Goal: Task Accomplishment & Management: Complete application form

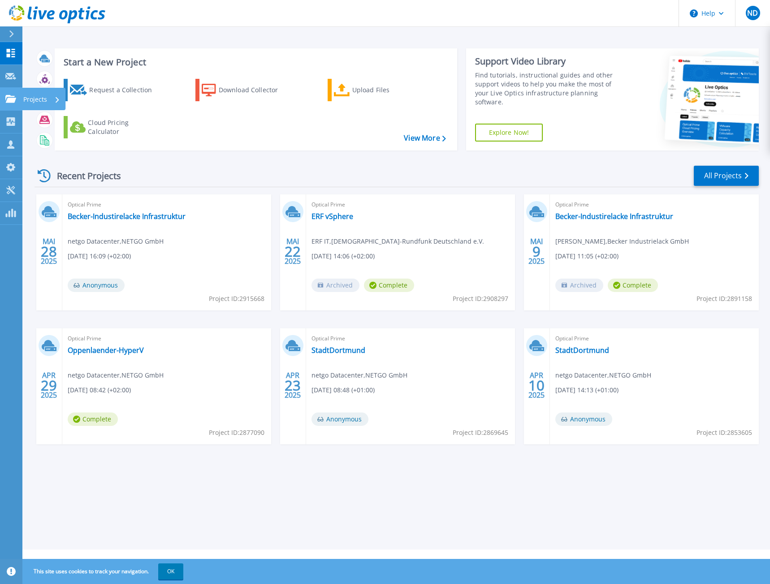
click at [16, 100] on icon at bounding box center [10, 99] width 11 height 8
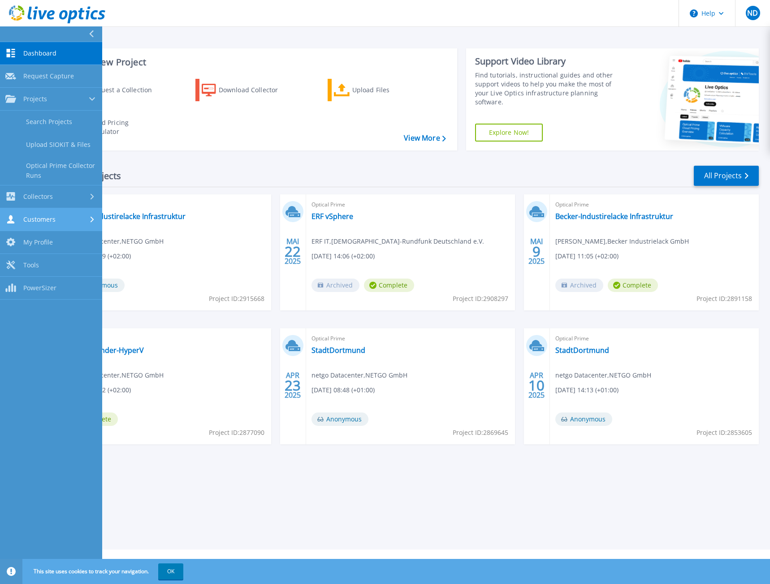
click at [83, 216] on div "Customers" at bounding box center [50, 219] width 91 height 9
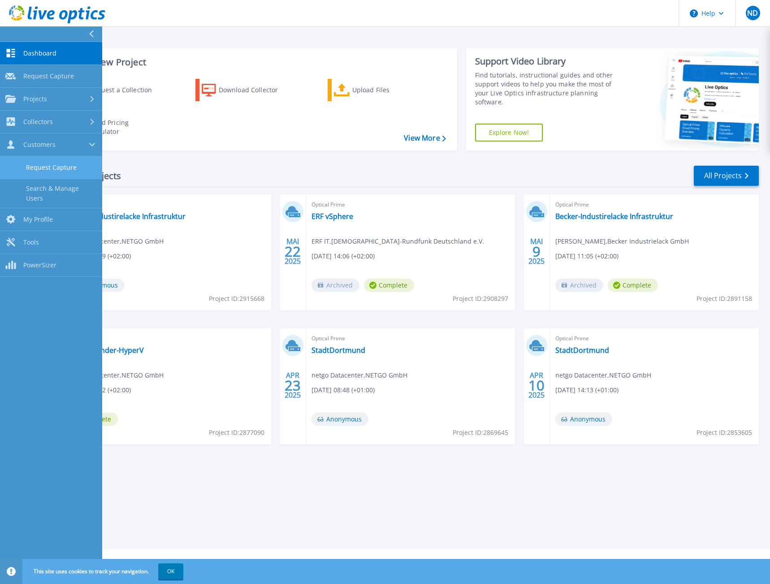
click at [63, 168] on link "Request Capture" at bounding box center [51, 167] width 102 height 23
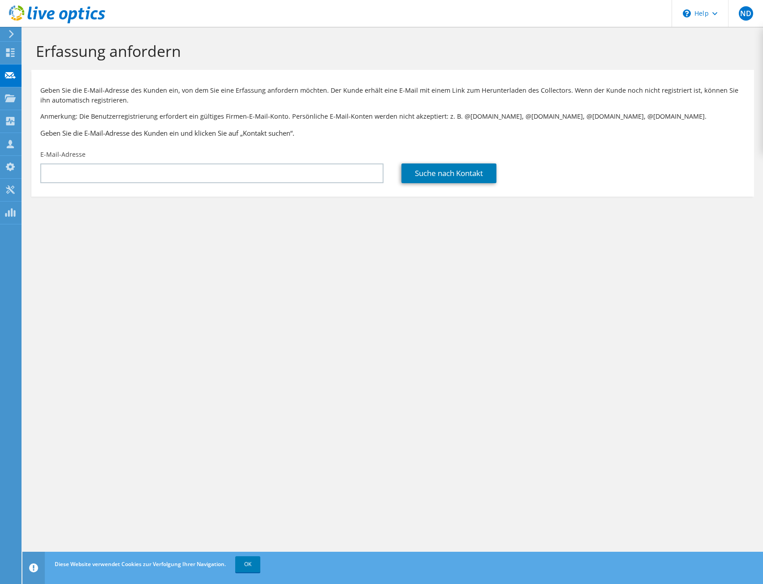
click at [14, 34] on icon at bounding box center [11, 34] width 7 height 8
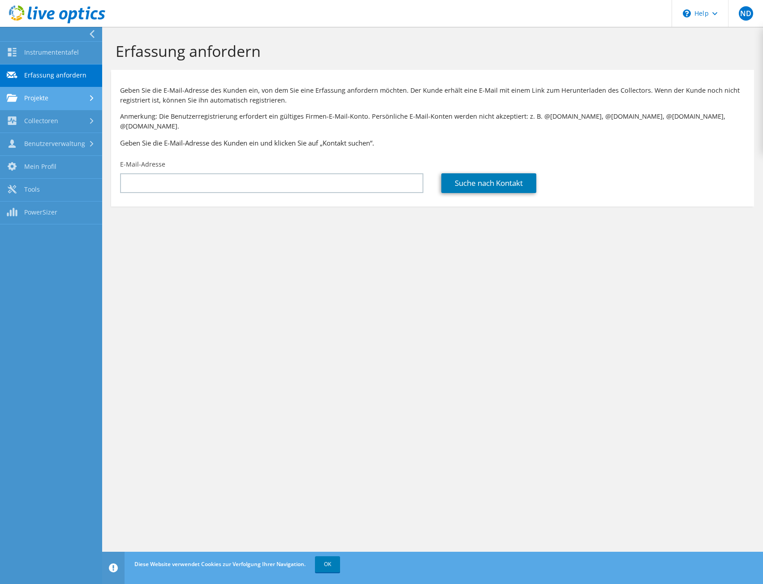
click at [70, 102] on link "Projekte" at bounding box center [51, 98] width 102 height 23
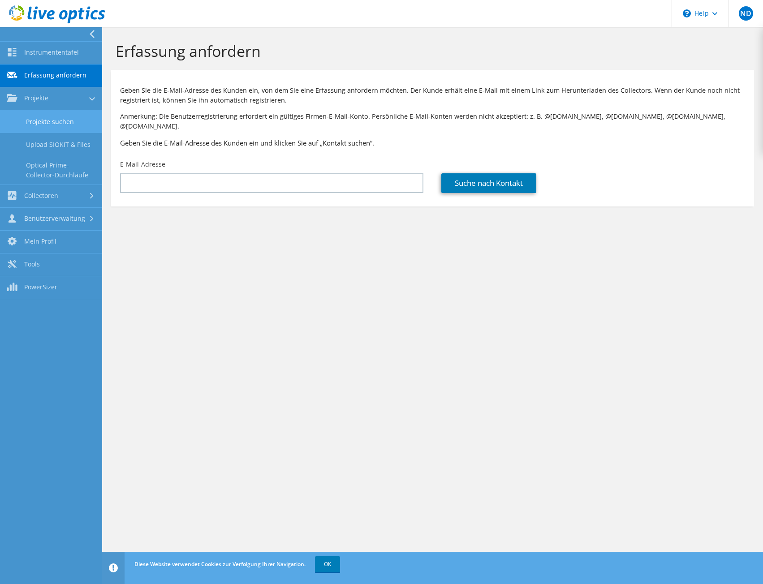
click at [65, 117] on link "Projekte suchen" at bounding box center [51, 121] width 102 height 23
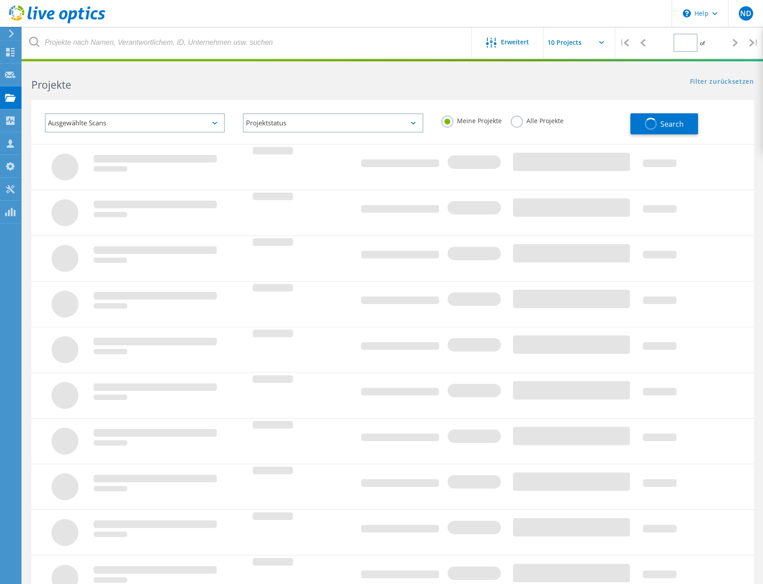
type input "1"
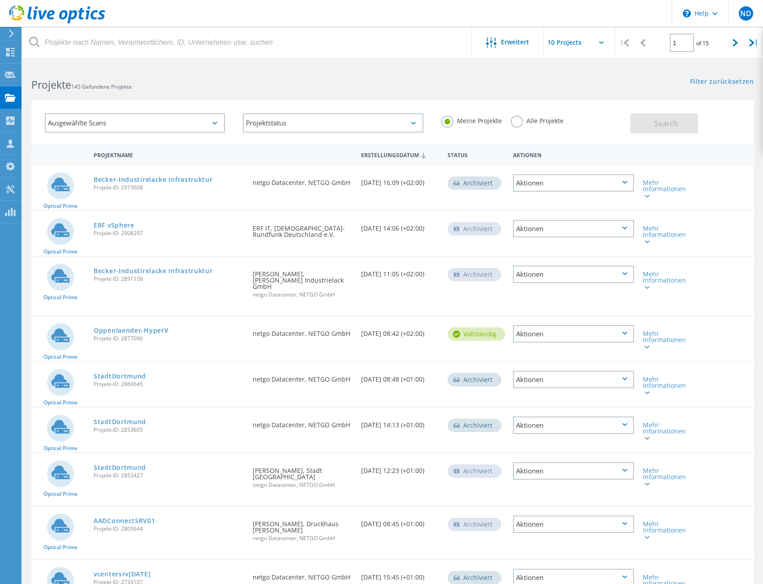
click at [592, 122] on div "Meine Projekte Alle Projekte" at bounding box center [531, 120] width 198 height 33
click at [648, 200] on div "Mehr Informationen" at bounding box center [667, 186] width 58 height 42
click at [648, 197] on icon at bounding box center [647, 196] width 5 height 3
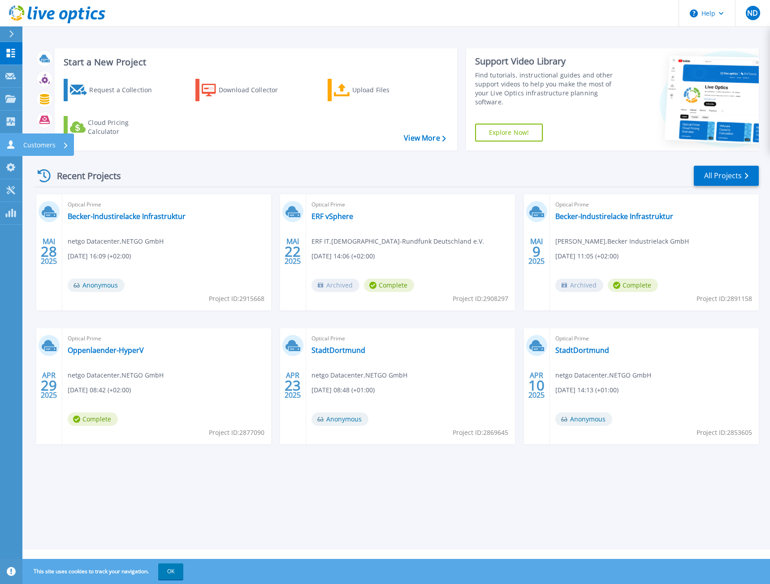
click at [48, 142] on p "Customers" at bounding box center [39, 144] width 32 height 23
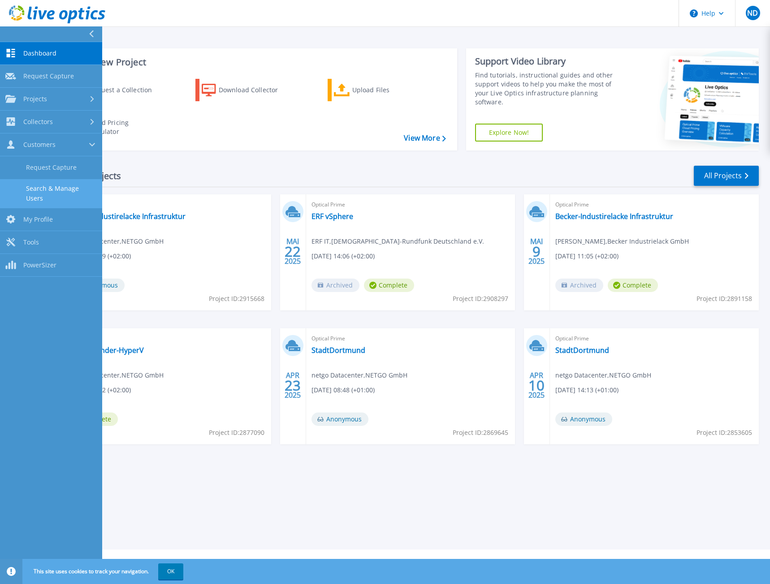
click at [73, 189] on link "Search & Manage Users" at bounding box center [51, 193] width 102 height 29
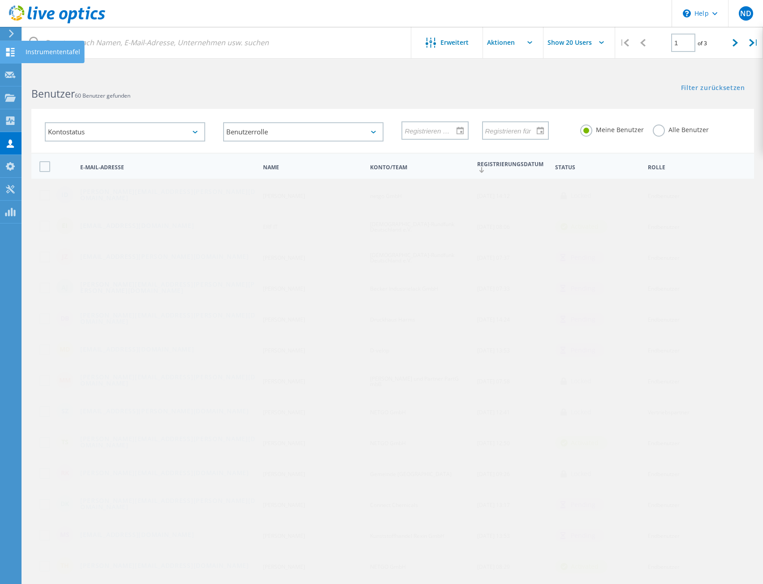
click at [12, 54] on icon at bounding box center [10, 52] width 11 height 9
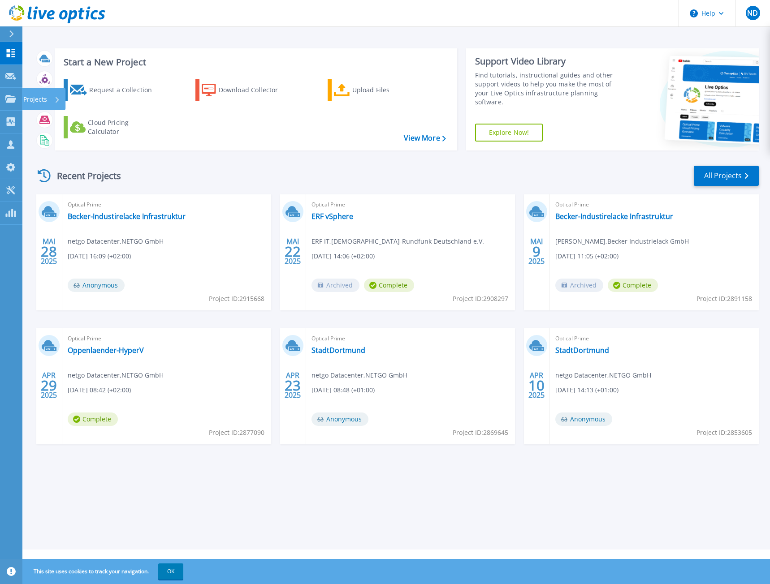
click at [27, 98] on p "Projects" at bounding box center [35, 99] width 24 height 23
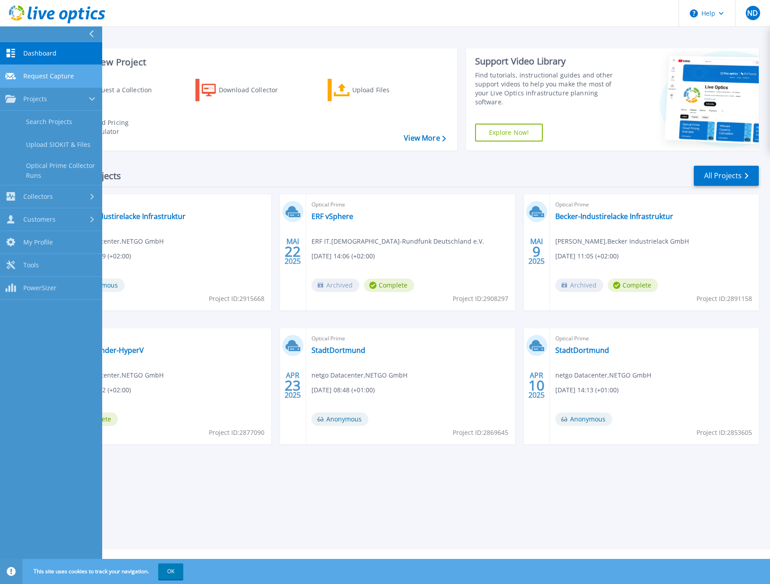
click at [37, 79] on span "Request Capture" at bounding box center [48, 76] width 51 height 8
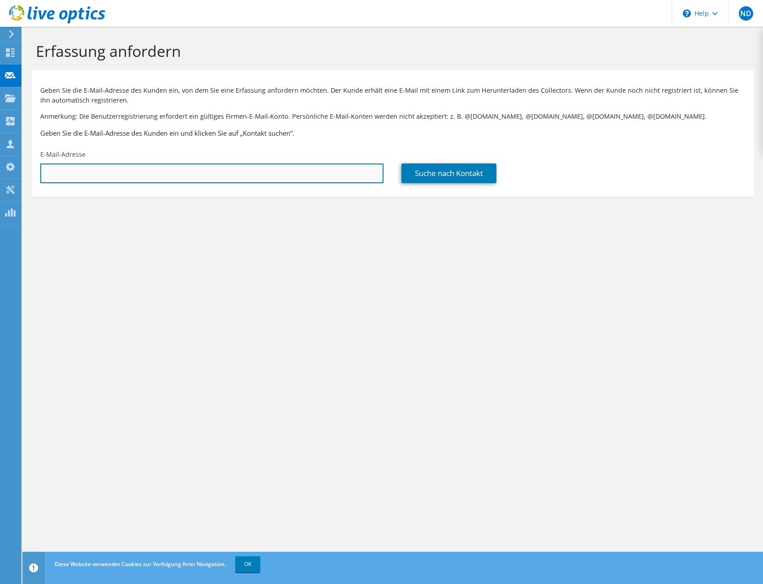
click at [178, 177] on input "text" at bounding box center [211, 173] width 343 height 20
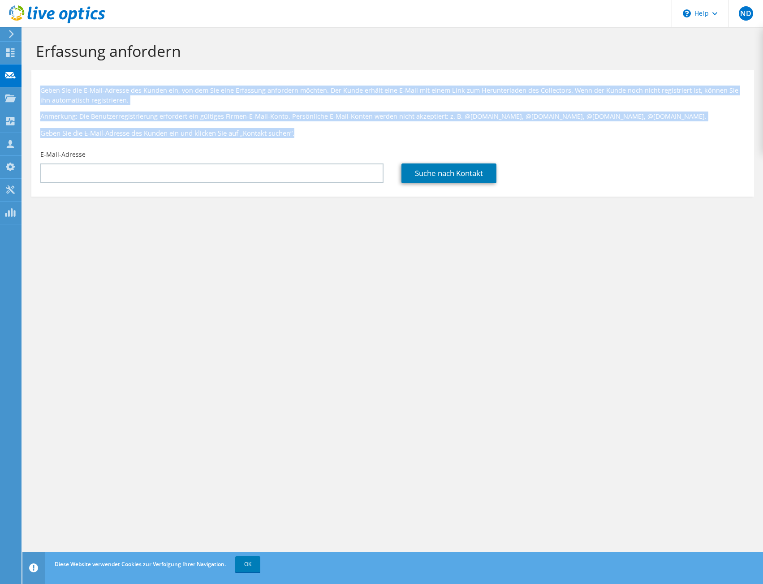
drag, startPoint x: 43, startPoint y: 87, endPoint x: 658, endPoint y: 139, distance: 616.8
click at [658, 139] on div "Geben Sie die E-Mail-Adresse des Kunden ein, von dem Sie eine Erfassung anforde…" at bounding box center [392, 109] width 722 height 71
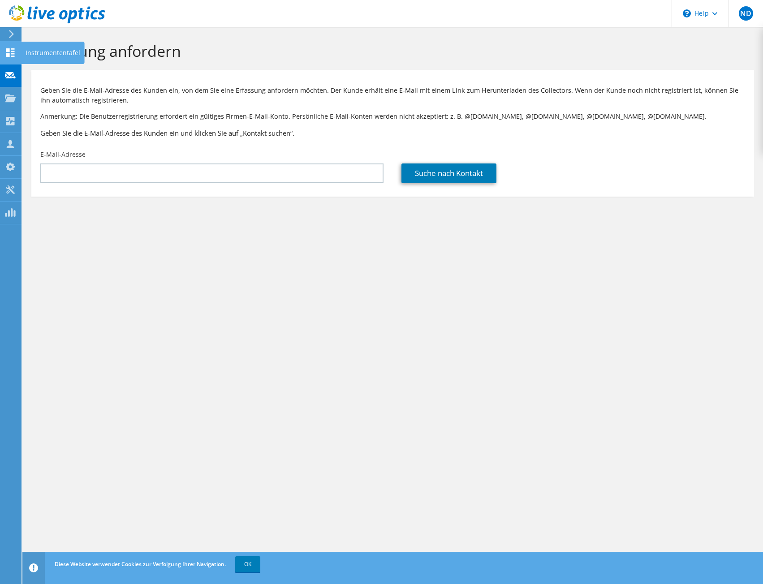
click at [13, 55] on icon at bounding box center [10, 52] width 11 height 9
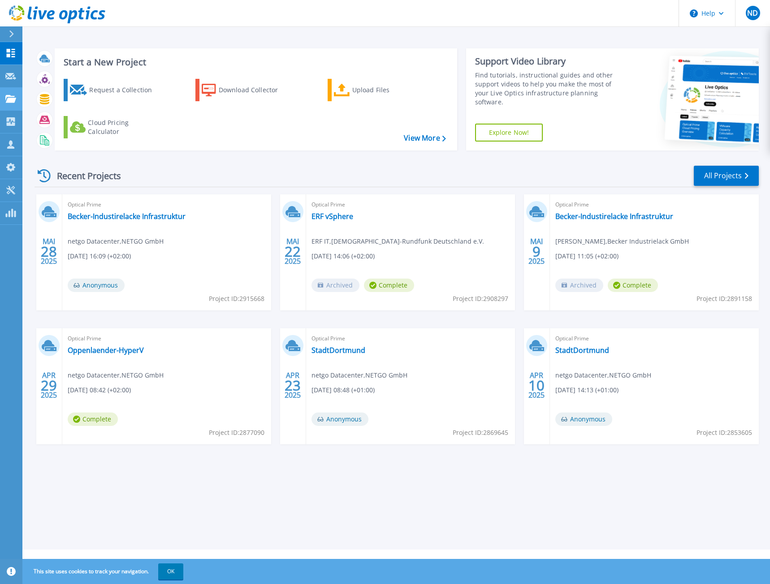
click at [13, 103] on link "Projects Projects" at bounding box center [11, 99] width 22 height 23
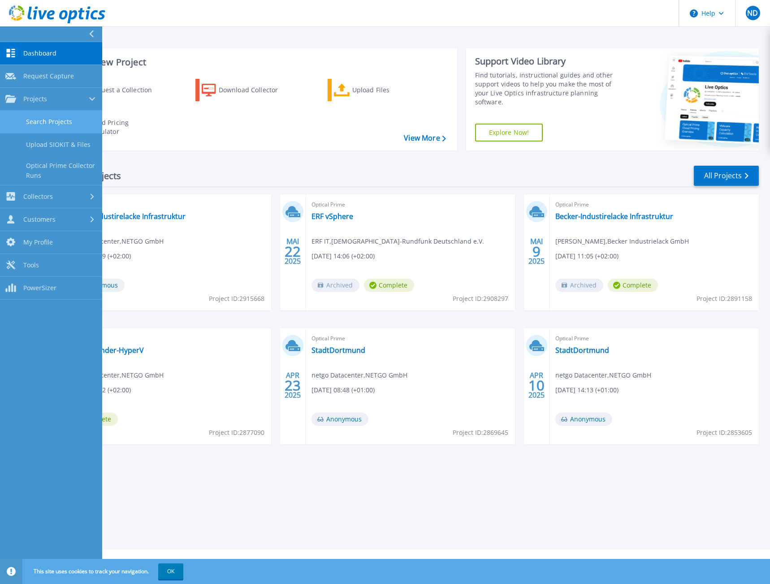
click at [52, 118] on link "Search Projects" at bounding box center [51, 122] width 102 height 23
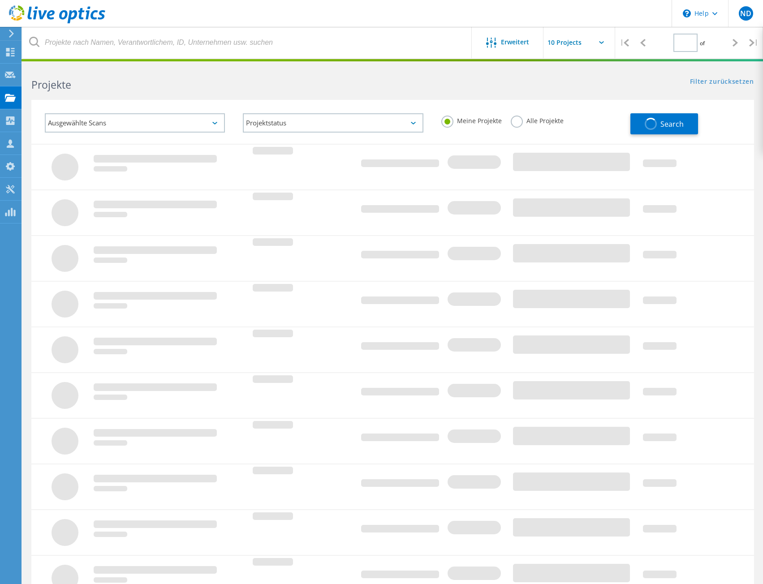
type input "1"
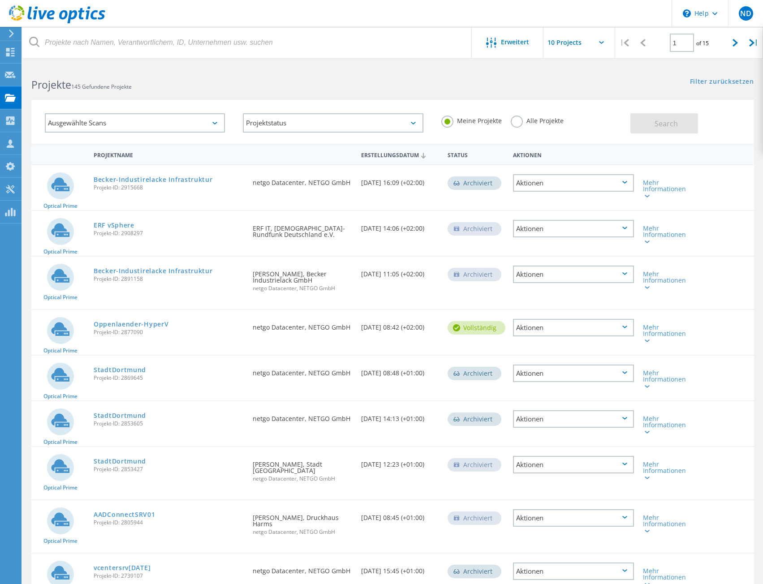
click at [602, 141] on div "Ausgewählte Scans Projektstatus Wird durchgeführt vollständig Veröffentlicht am…" at bounding box center [333, 123] width 594 height 39
click at [601, 189] on div "Aktionen" at bounding box center [573, 182] width 121 height 17
click at [727, 139] on div "Ausgewählte Scans Projektstatus Wird durchgeführt vollständig Veröffentlicht am…" at bounding box center [392, 122] width 722 height 44
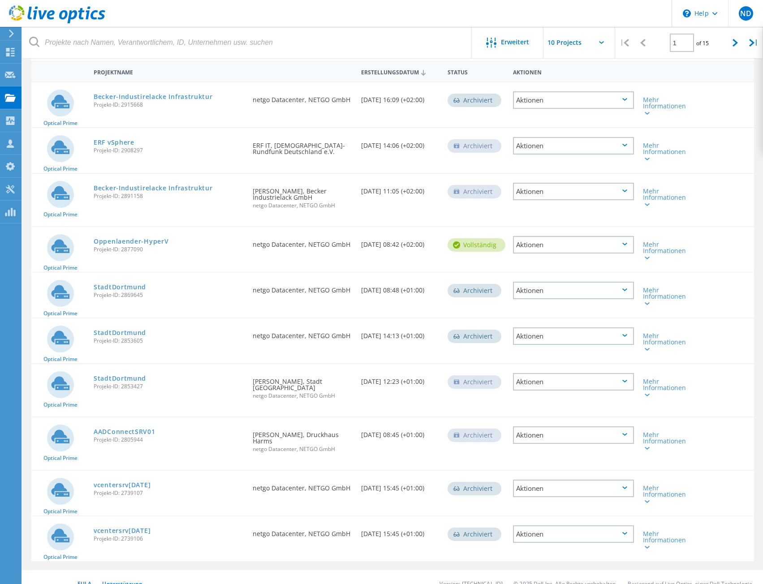
scroll to position [83, 0]
click at [0, 0] on div "Collectoren" at bounding box center [0, 0] width 0 height 0
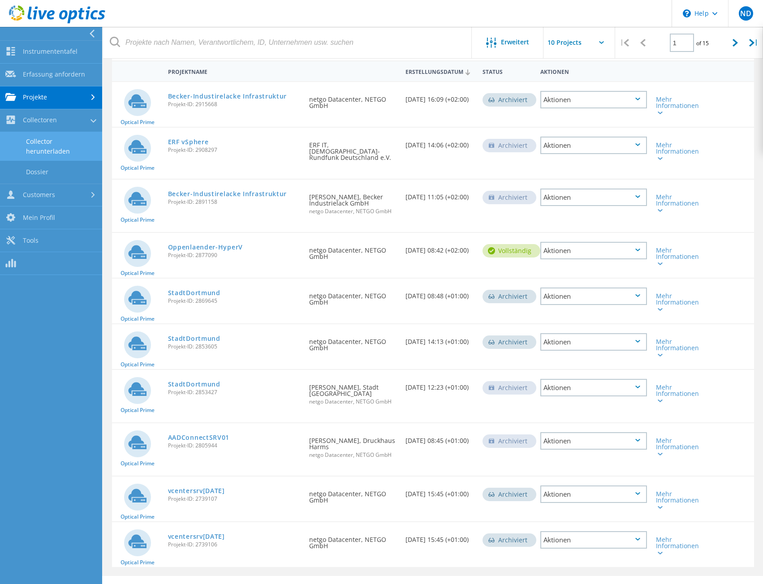
click at [61, 139] on link "Collector herunterladen" at bounding box center [51, 146] width 102 height 29
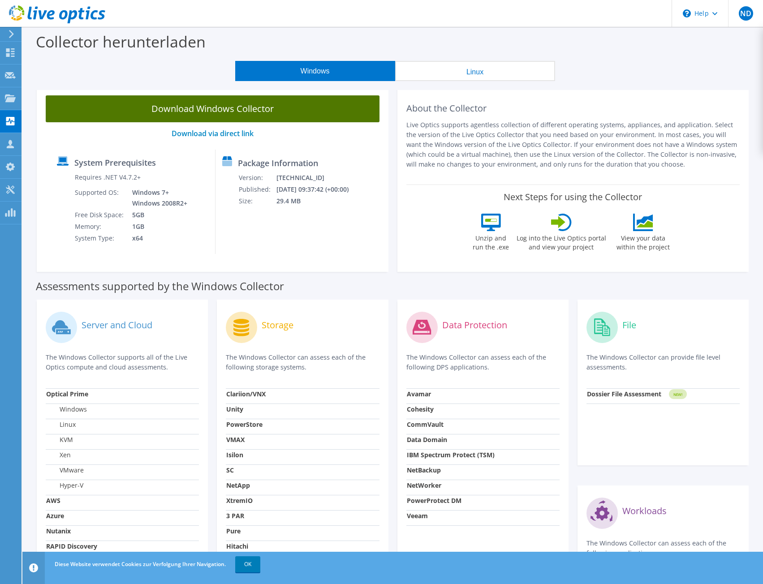
click at [227, 109] on link "Download Windows Collector" at bounding box center [213, 108] width 334 height 27
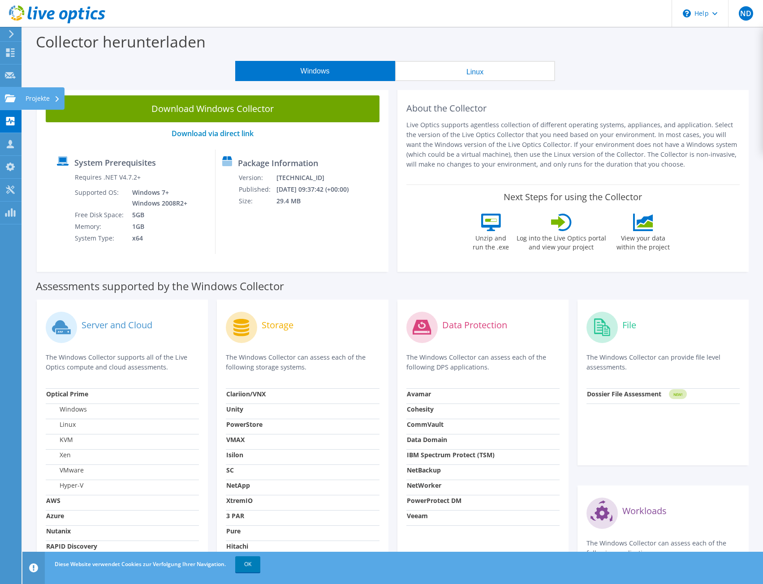
click at [37, 95] on div "Projekte" at bounding box center [42, 98] width 43 height 22
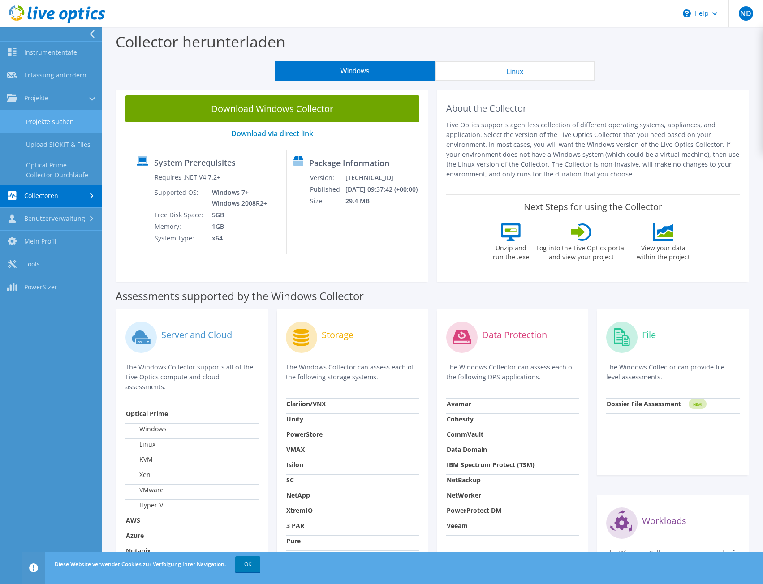
click at [49, 120] on link "Projekte suchen" at bounding box center [51, 121] width 102 height 23
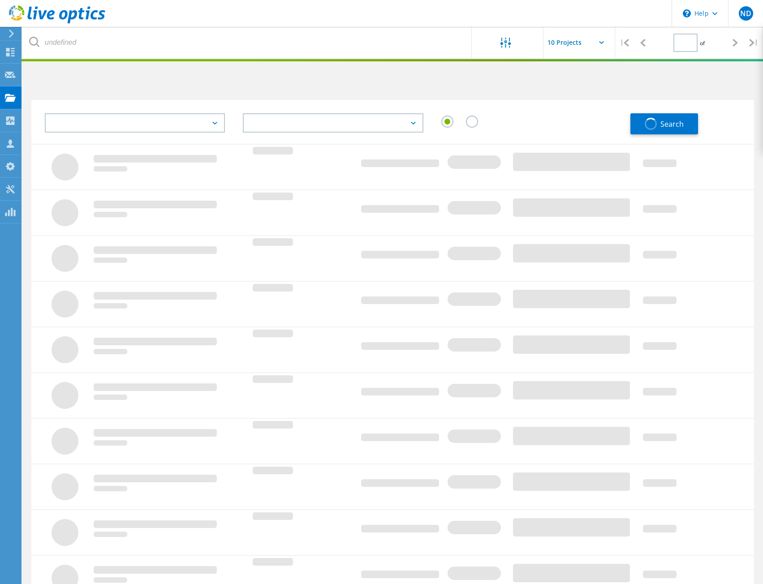
type input "1"
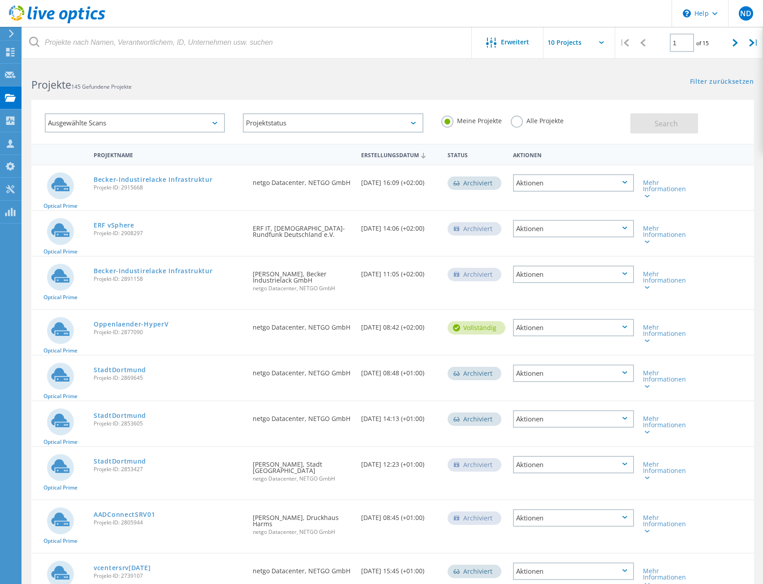
click at [533, 94] on div "Ausgewählte Scans Projektstatus Wird durchgeführt vollständig Veröffentlicht am…" at bounding box center [392, 116] width 740 height 55
click at [181, 125] on div "Ausgewählte Scans" at bounding box center [135, 122] width 180 height 19
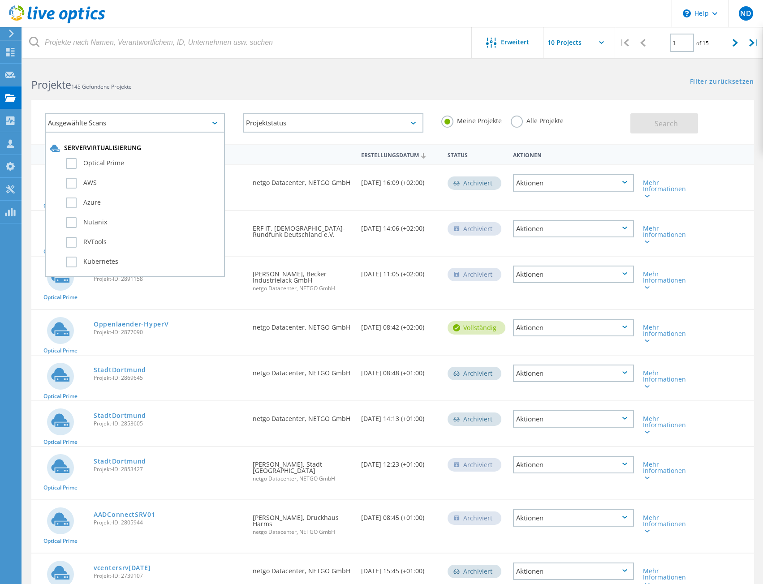
click at [181, 123] on div "Ausgewählte Scans" at bounding box center [135, 122] width 180 height 19
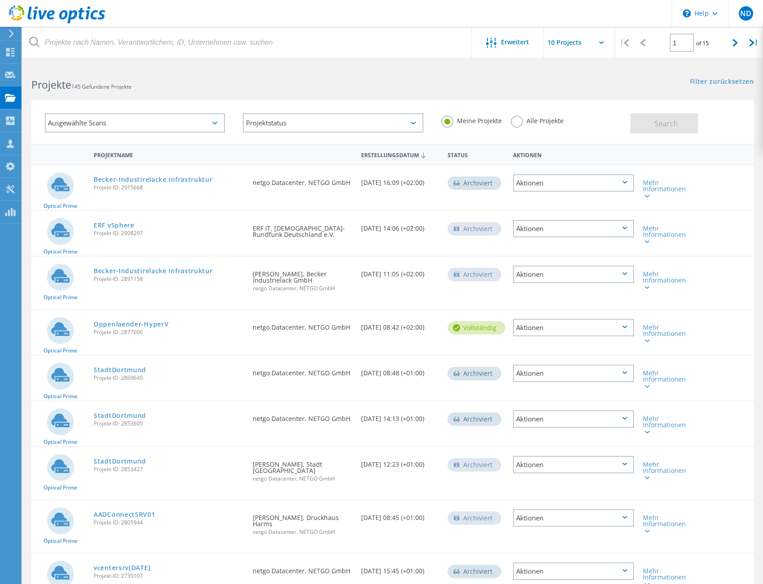
click at [218, 151] on div "Projektname" at bounding box center [168, 154] width 159 height 17
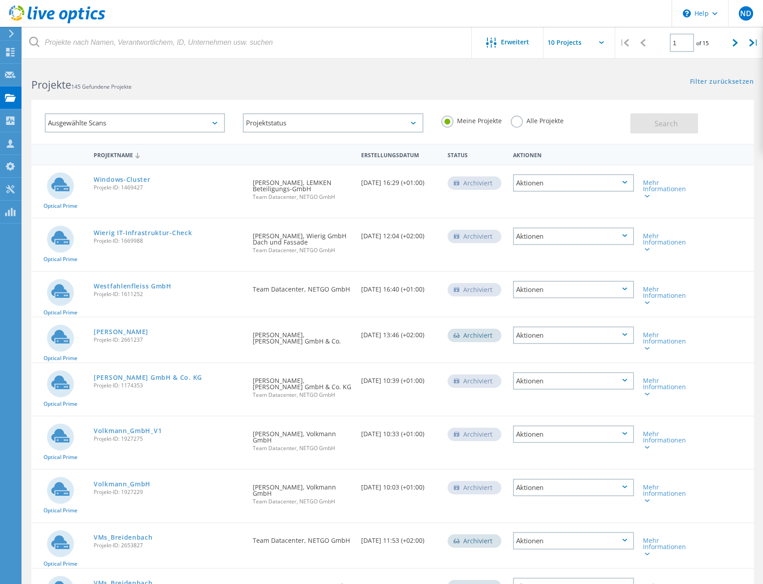
click at [576, 75] on div "Filter zurücksetzen Filter anzeigen" at bounding box center [577, 73] width 370 height 17
click at [498, 49] on lo-svg-helper at bounding box center [493, 46] width 15 height 8
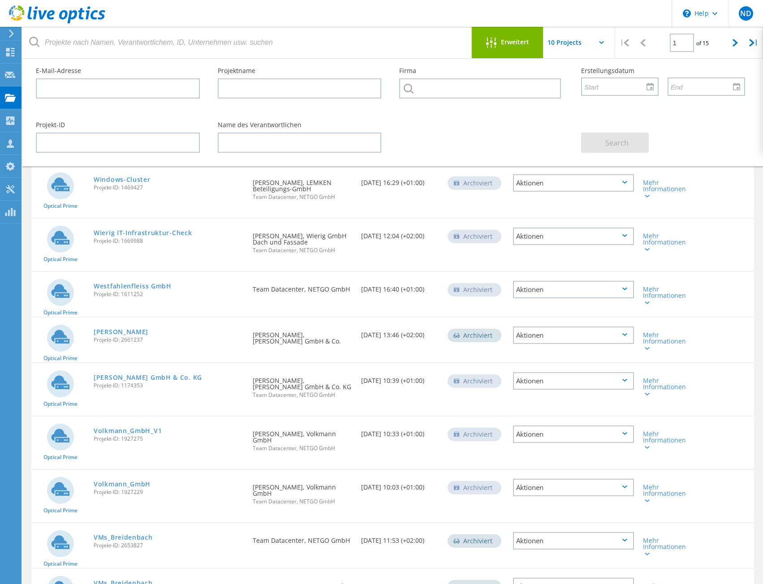
click at [501, 44] on span "Erweitert" at bounding box center [515, 42] width 28 height 6
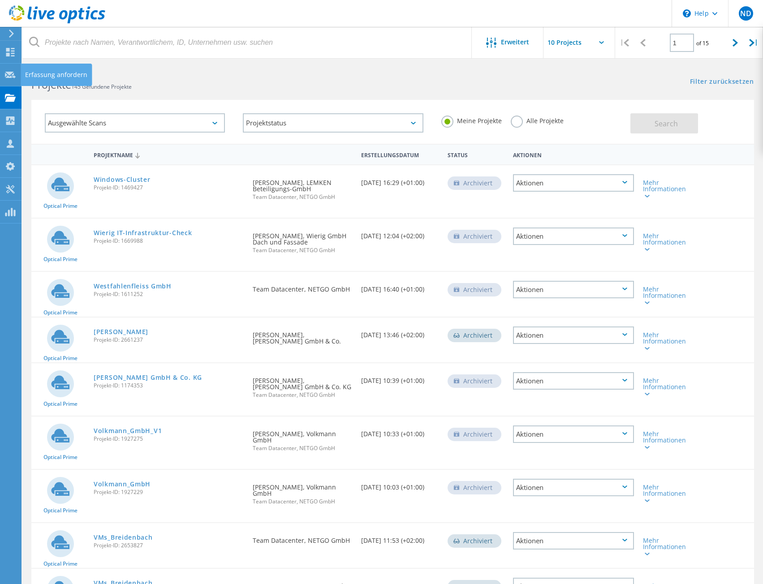
click at [22, 74] on div "Erfassung anfordern" at bounding box center [56, 75] width 71 height 22
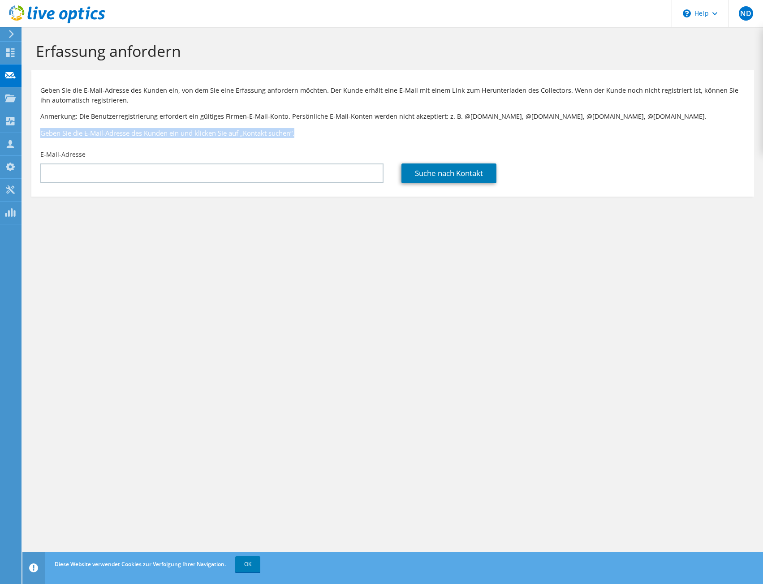
drag, startPoint x: 31, startPoint y: 133, endPoint x: 313, endPoint y: 125, distance: 281.9
click at [313, 125] on div "Geben Sie die E-Mail-Adresse des Kunden ein, von dem Sie eine Erfassung anforde…" at bounding box center [392, 109] width 722 height 71
click at [315, 125] on div "Geben Sie die E-Mail-Adresse des Kunden ein, von dem Sie eine Erfassung anforde…" at bounding box center [392, 109] width 722 height 71
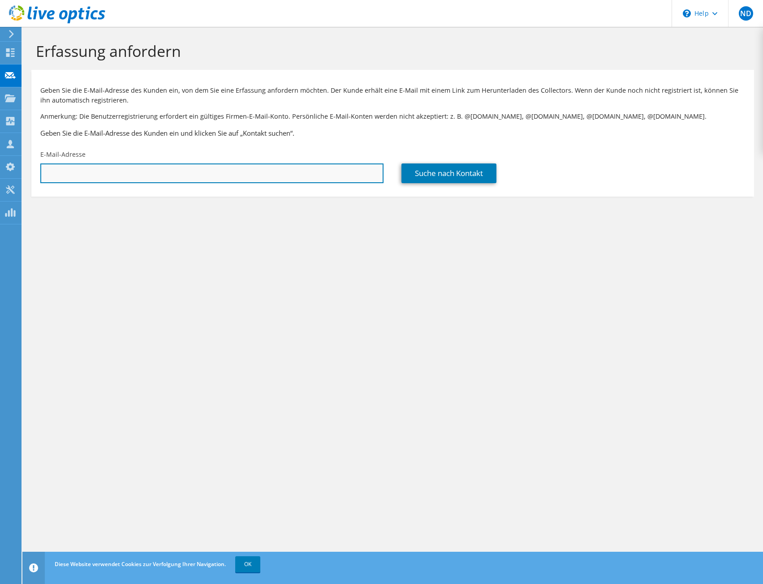
click at [306, 174] on input "text" at bounding box center [211, 173] width 343 height 20
click at [162, 175] on input "text" at bounding box center [211, 173] width 343 height 20
paste input "alexander.horsthemke@3c-gruppe.de"
type input "alexander.horsthemke@3c-gruppe.de"
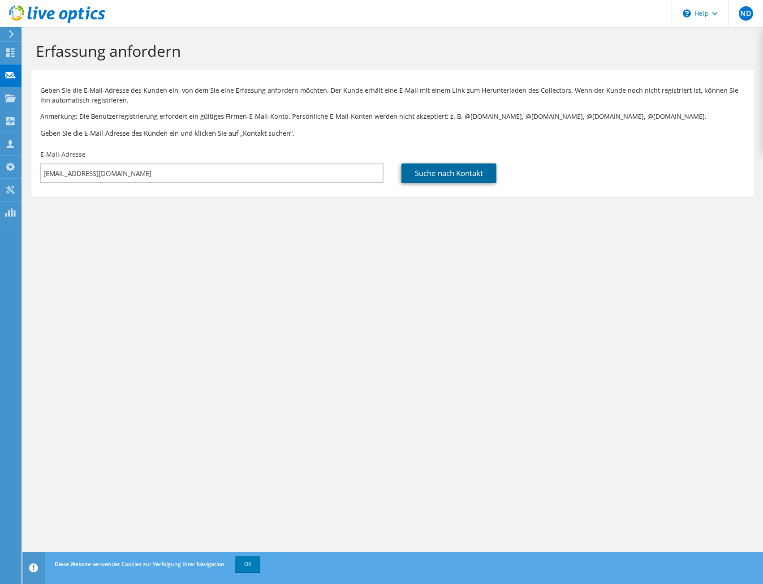
click at [456, 169] on link "Suche nach Kontakt" at bounding box center [448, 173] width 95 height 20
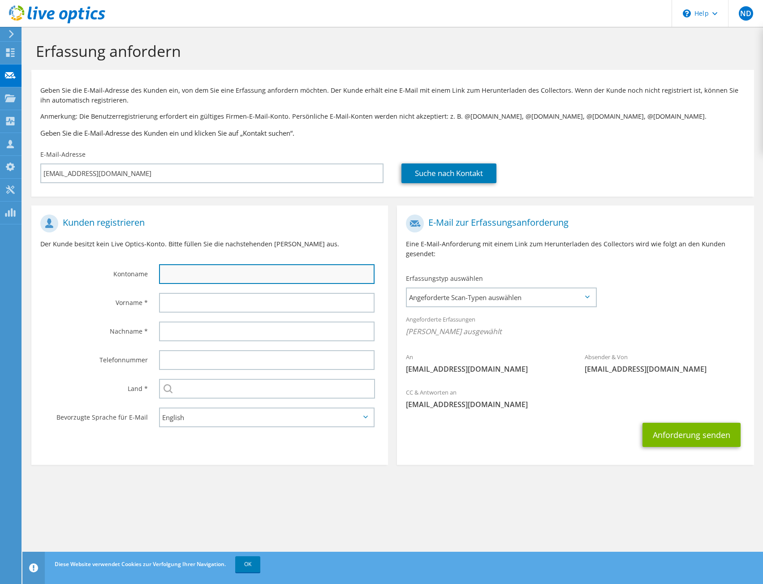
click at [317, 275] on input "text" at bounding box center [266, 274] width 215 height 20
click at [529, 288] on div "Angeforderte Scan-Typen auswählen Server Virtualization Optical Prime AWS Nutan…" at bounding box center [501, 298] width 190 height 20
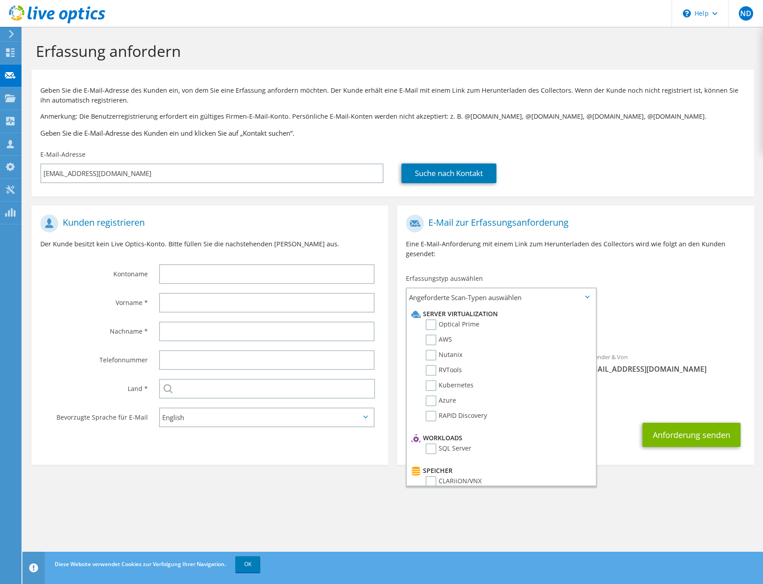
click at [652, 302] on div "An alexander.horsthemke@3c-gruppe.de Absender & Von liveoptics@liveoptics.com" at bounding box center [575, 296] width 357 height 173
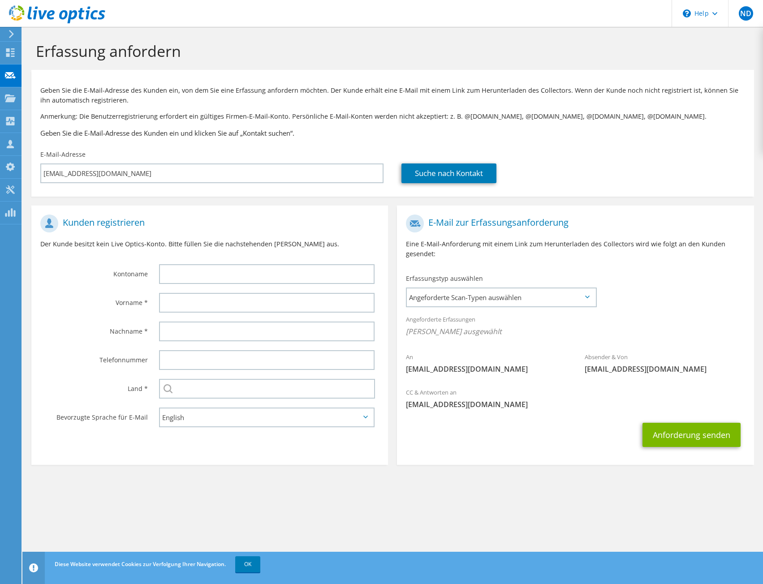
click at [278, 284] on div at bounding box center [269, 274] width 238 height 29
click at [283, 275] on input "text" at bounding box center [266, 274] width 215 height 20
click at [379, 135] on h3 "Geben Sie die E-Mail-Adresse des Kunden ein und klicken Sie auf „Kontakt suchen…" at bounding box center [392, 133] width 705 height 10
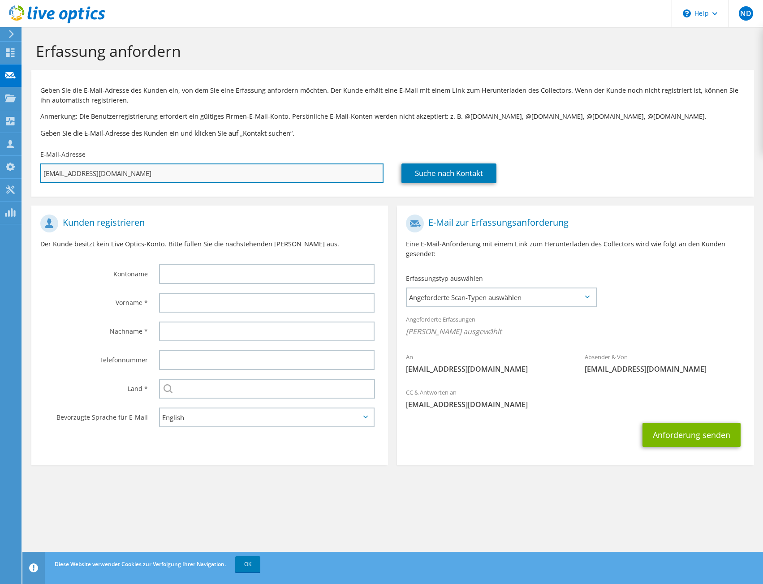
click at [216, 169] on input "alexander.horsthemke@3c-gruppe.de" at bounding box center [211, 173] width 343 height 20
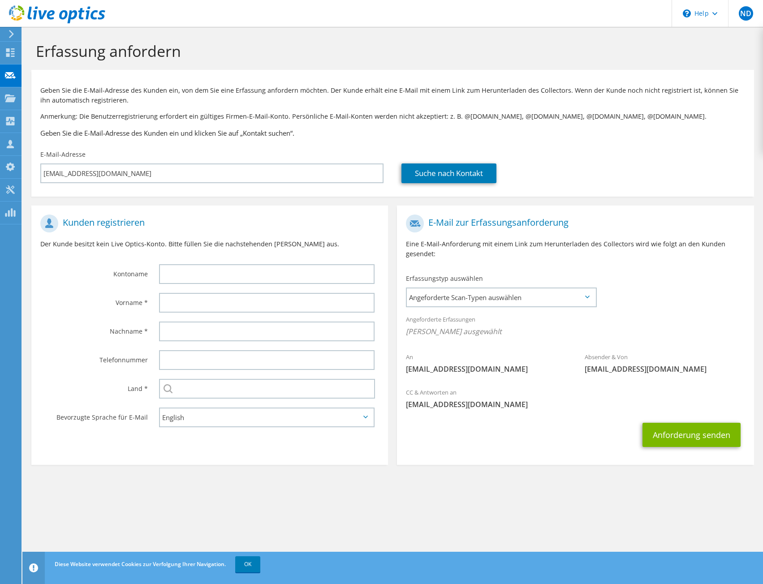
click at [224, 262] on div at bounding box center [269, 274] width 238 height 29
click at [224, 277] on input "text" at bounding box center [266, 274] width 215 height 20
type input "§"
type input "3C Gruppe"
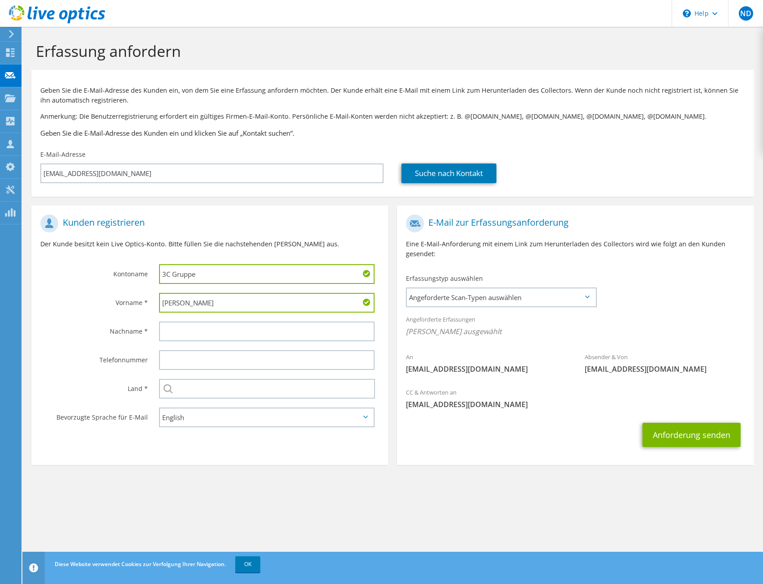
type input "Alexander"
type input "Horsthemke"
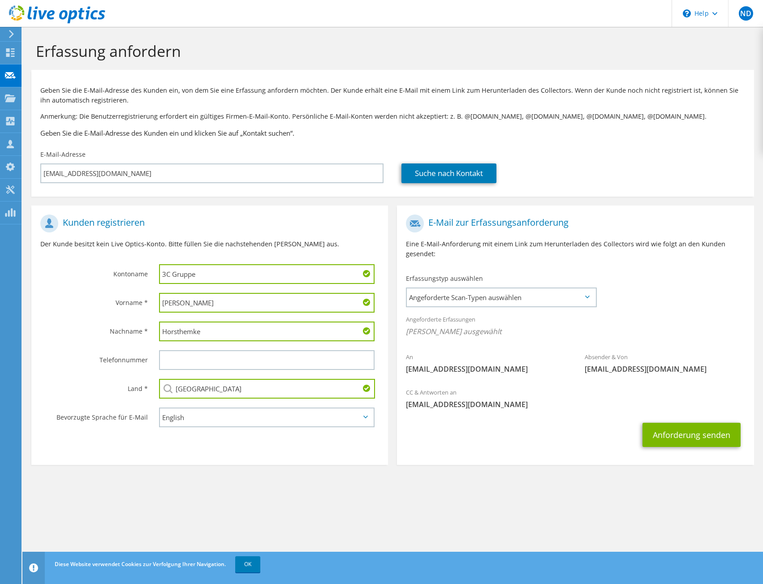
type input "Deutschland"
select select "de-DE"
click at [159, 408] on select "English Deutsch Español Français Italiano Polski Português Русский 한국어 中文 日本語" at bounding box center [266, 418] width 215 height 20
click at [516, 298] on span "Angeforderte Scan-Typen auswählen" at bounding box center [501, 297] width 188 height 18
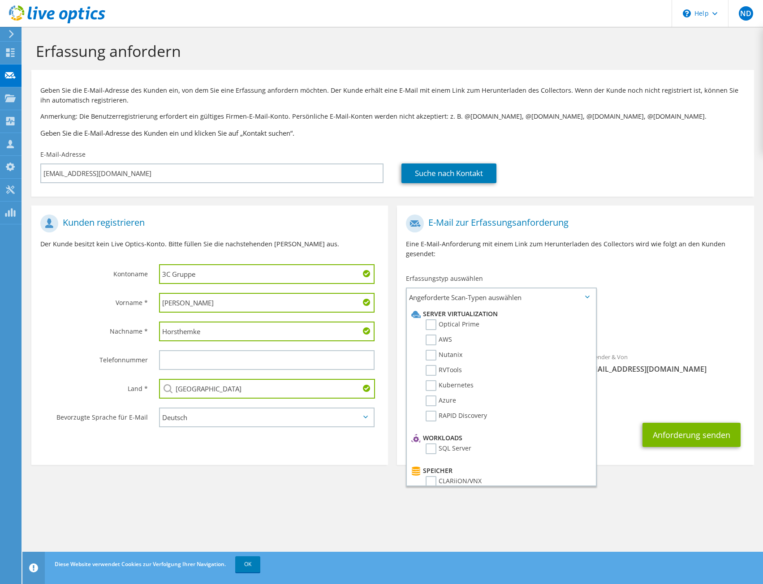
click at [673, 288] on div "An alexander.horsthemke@3c-gruppe.de Absender & Von liveoptics@liveoptics.com" at bounding box center [575, 296] width 357 height 173
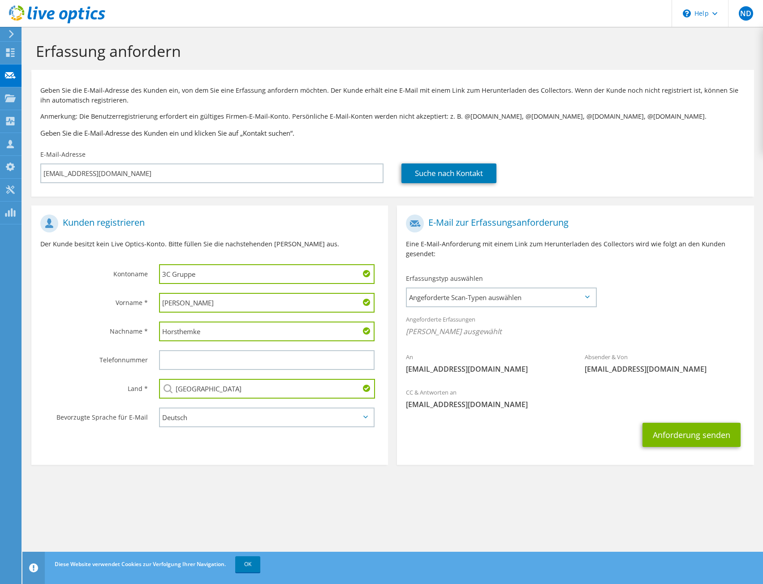
click at [530, 99] on p "Geben Sie die E-Mail-Adresse des Kunden ein, von dem Sie eine Erfassung anforde…" at bounding box center [392, 96] width 705 height 20
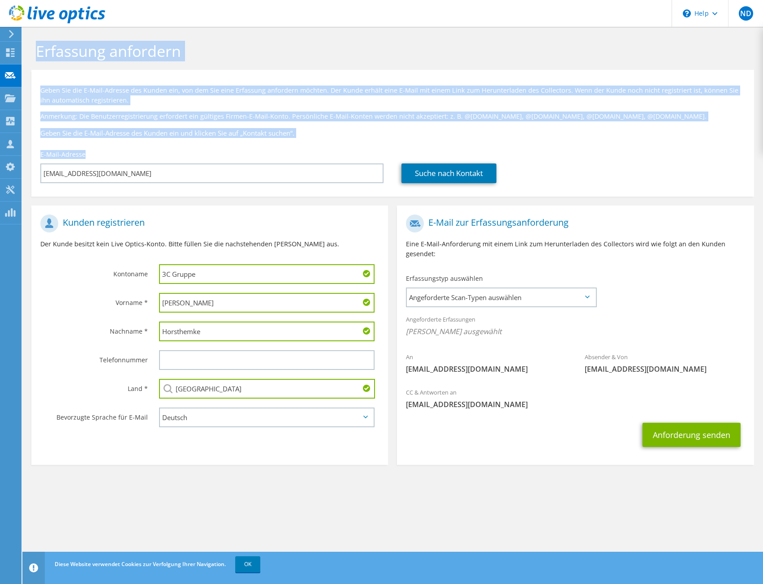
drag, startPoint x: 122, startPoint y: 154, endPoint x: 32, endPoint y: 42, distance: 143.3
click at [32, 42] on section "Erfassung anfordern Geben Sie die E-Mail-Adresse des Kunden ein, von dem Sie ei…" at bounding box center [392, 268] width 740 height 483
click at [38, 49] on h1 "Erfassung anfordern" at bounding box center [390, 51] width 709 height 19
drag, startPoint x: 38, startPoint y: 47, endPoint x: 553, endPoint y: 174, distance: 530.9
click at [553, 174] on section "Erfassung anfordern Geben Sie die E-Mail-Adresse des Kunden ein, von dem Sie ei…" at bounding box center [392, 268] width 740 height 483
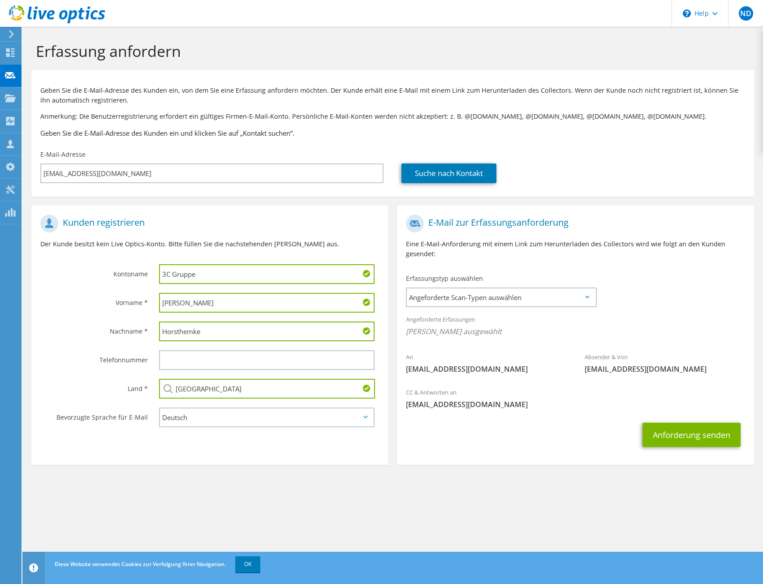
click at [553, 174] on div "Suche nach Kontakt" at bounding box center [572, 173] width 343 height 20
click at [317, 491] on section "Erfassung anfordern Geben Sie die E-Mail-Adresse des Kunden ein, von dem Sie ei…" at bounding box center [392, 268] width 740 height 483
click at [578, 297] on span "Angeforderte Scan-Typen auswählen" at bounding box center [501, 297] width 188 height 18
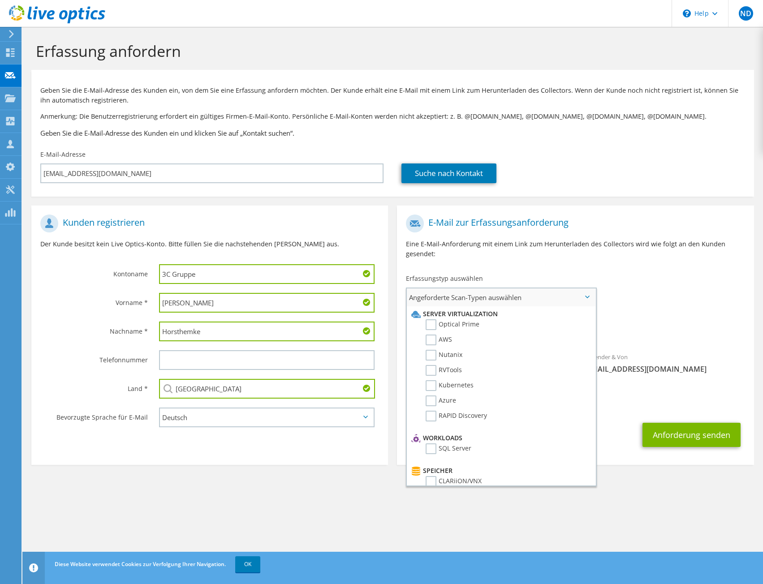
click at [578, 297] on span "Angeforderte Scan-Typen auswählen" at bounding box center [501, 297] width 188 height 18
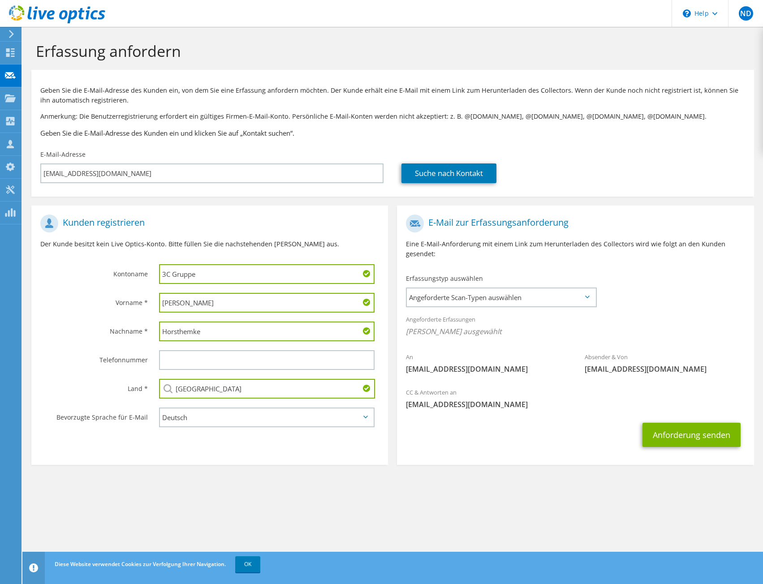
click at [640, 292] on div "An alexander.horsthemke@3c-gruppe.de Absender & Von liveoptics@liveoptics.com" at bounding box center [575, 296] width 357 height 173
click at [571, 303] on span "Angeforderte Scan-Typen auswählen" at bounding box center [501, 297] width 188 height 18
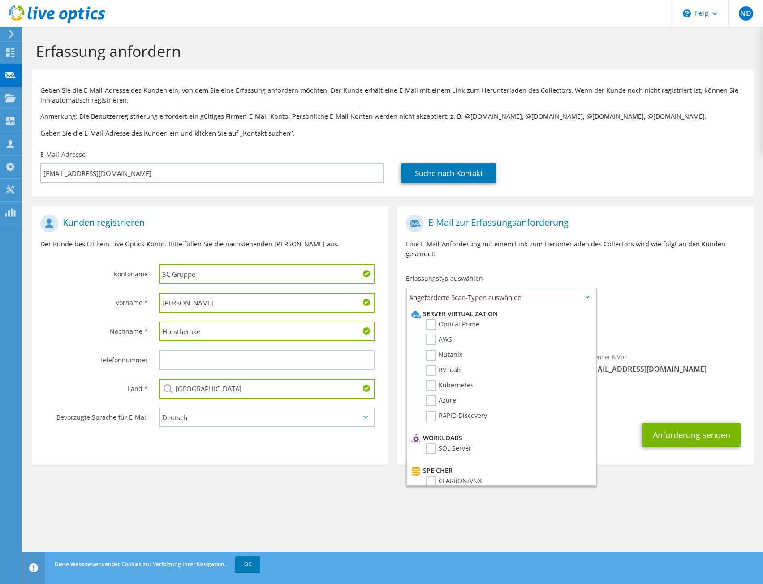
click at [641, 287] on div "An alexander.horsthemke@3c-gruppe.de Absender & Von liveoptics@liveoptics.com" at bounding box center [575, 296] width 357 height 173
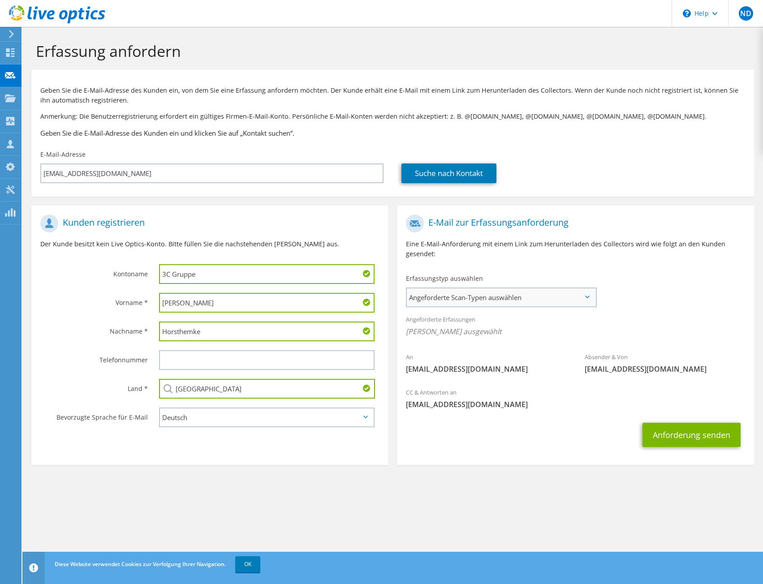
click at [559, 297] on span "Angeforderte Scan-Typen auswählen" at bounding box center [501, 297] width 188 height 18
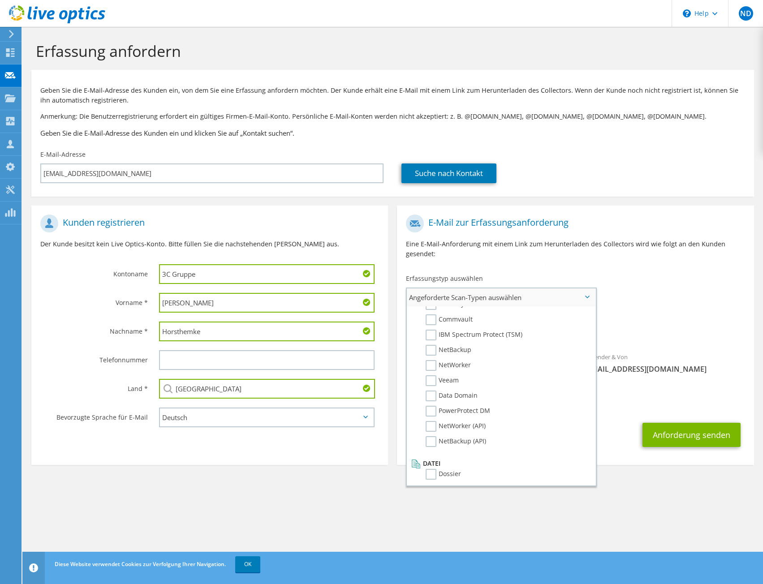
scroll to position [426, 0]
click at [663, 253] on p "Eine E-Mail-Anforderung mit einem Link zum Herunterladen des Collectors wird wi…" at bounding box center [575, 249] width 339 height 20
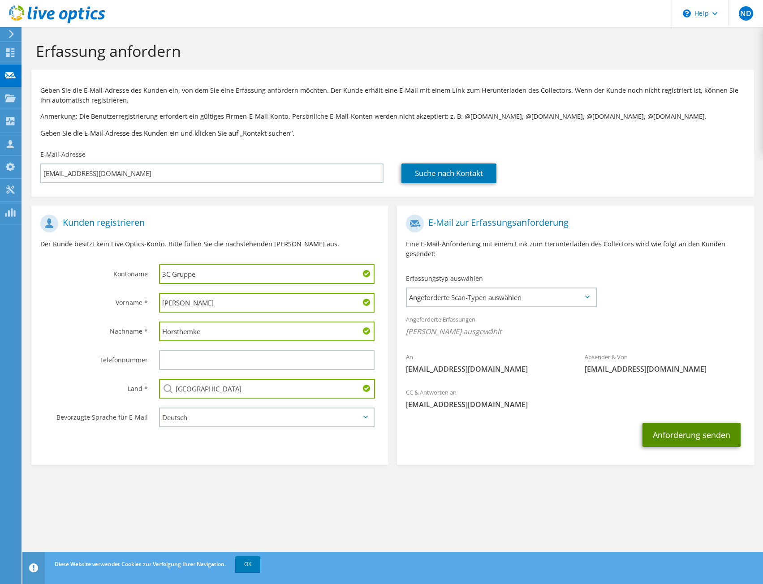
click at [690, 440] on button "Anforderung senden" at bounding box center [691, 435] width 98 height 24
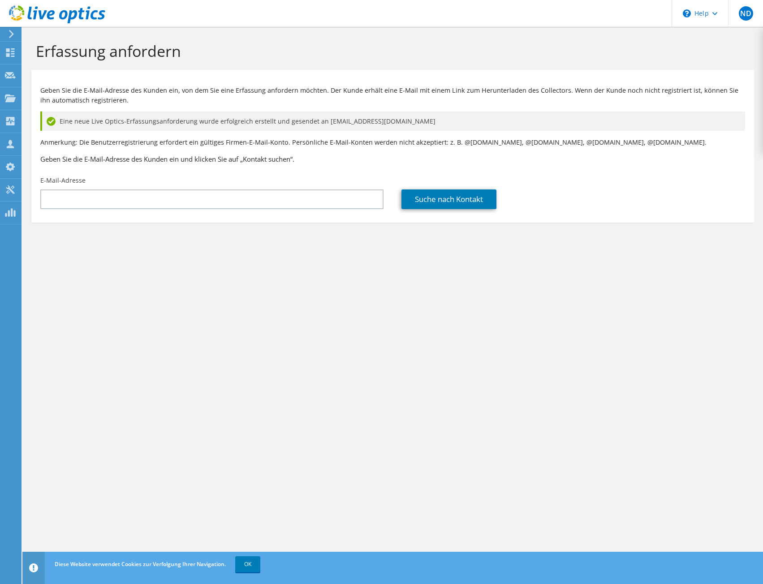
drag, startPoint x: 58, startPoint y: 122, endPoint x: 460, endPoint y: 117, distance: 401.4
click at [460, 117] on div "Eine neue Live Optics-Erfassungsanforderung wurde erfolgreich erstellt und gese…" at bounding box center [392, 121] width 705 height 19
drag, startPoint x: 435, startPoint y: 117, endPoint x: 65, endPoint y: 120, distance: 370.0
click at [65, 120] on div "Eine neue Live Optics-Erfassungsanforderung wurde erfolgreich erstellt und gese…" at bounding box center [392, 121] width 705 height 19
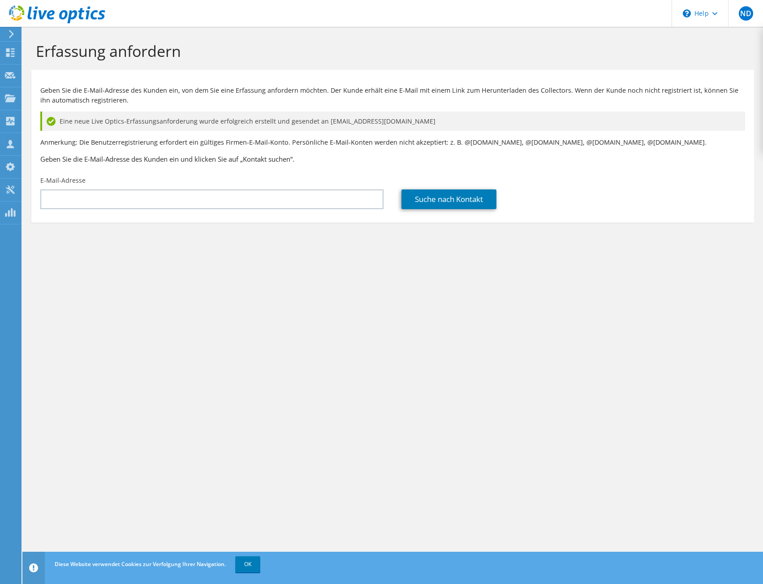
click at [64, 120] on span "Eine neue Live Optics-Erfassungsanforderung wurde erfolgreich erstellt und gese…" at bounding box center [248, 121] width 376 height 10
click at [9, 119] on icon at bounding box center [10, 121] width 11 height 9
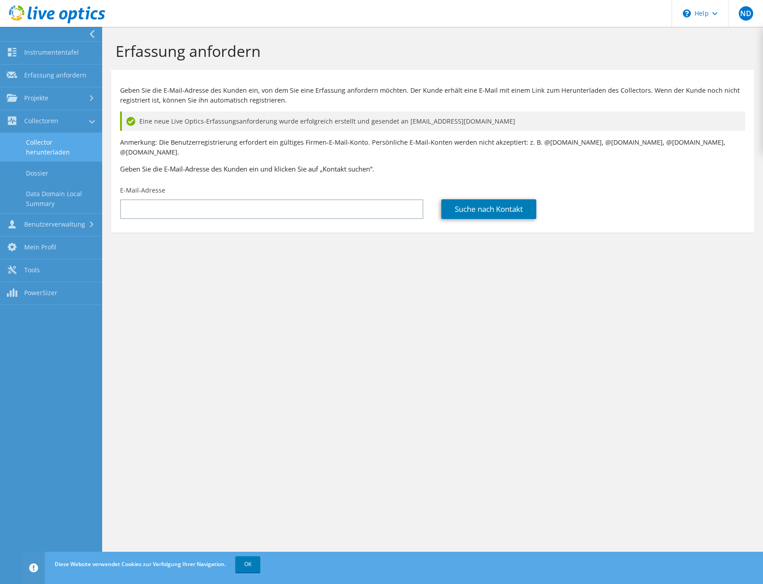
click at [59, 147] on link "Collector herunterladen" at bounding box center [51, 147] width 102 height 29
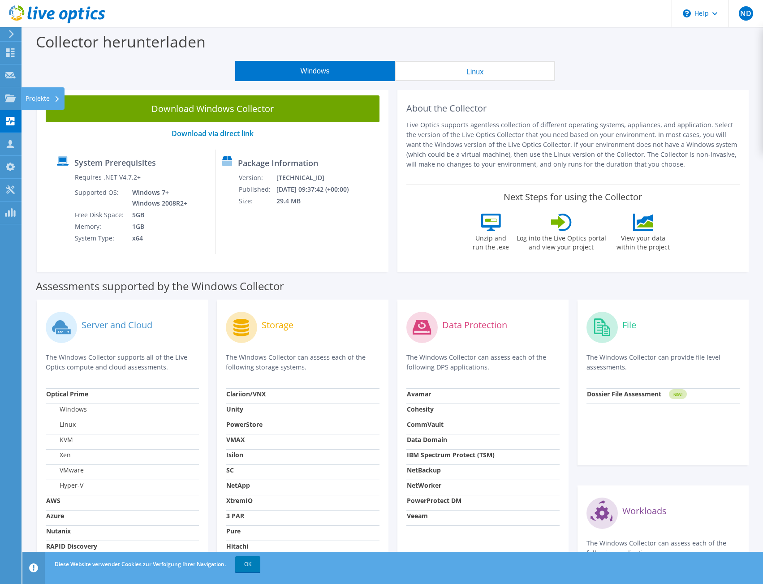
click at [48, 94] on div "Projekte" at bounding box center [42, 98] width 43 height 22
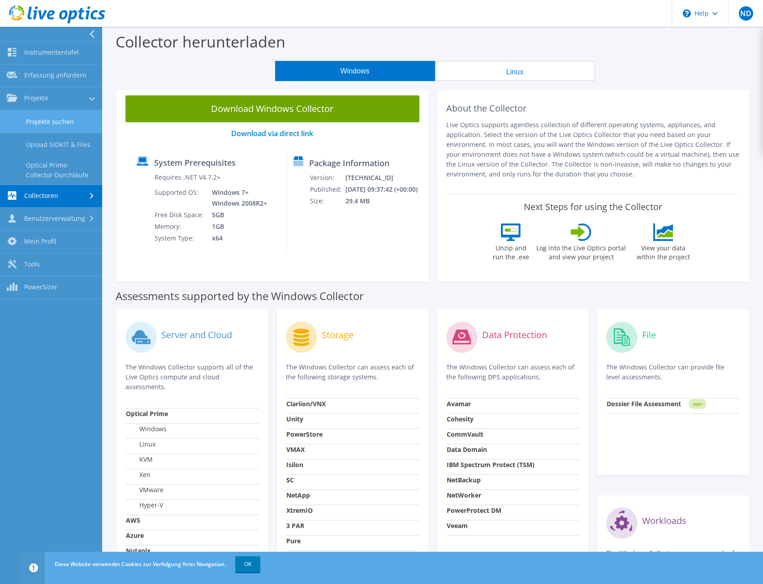
click at [53, 120] on link "Projekte suchen" at bounding box center [51, 121] width 102 height 23
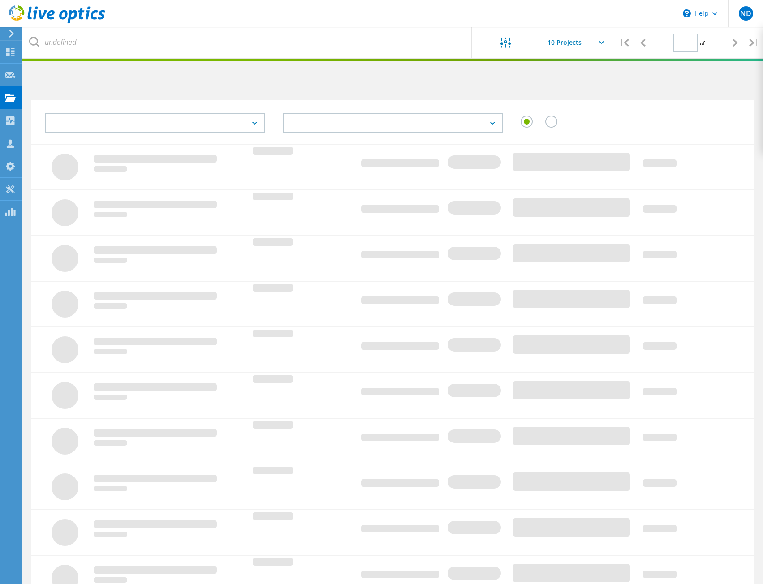
type input "1"
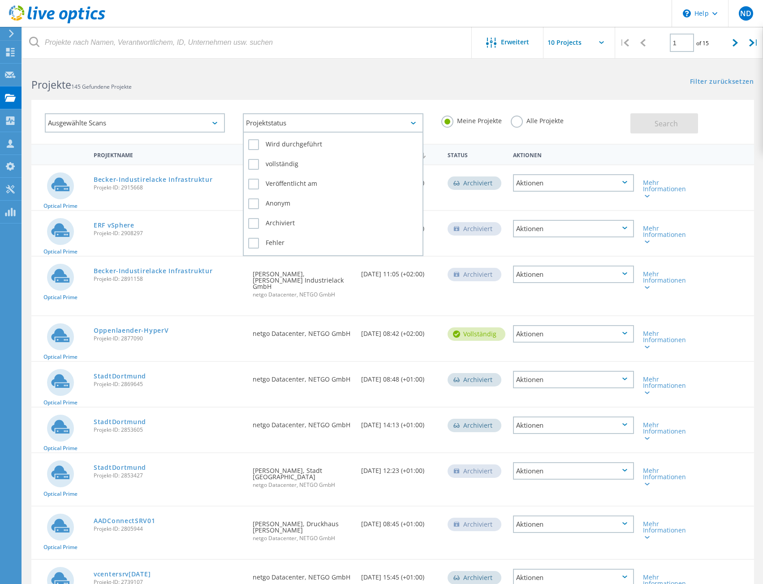
click at [295, 121] on div "Projektstatus" at bounding box center [333, 122] width 180 height 19
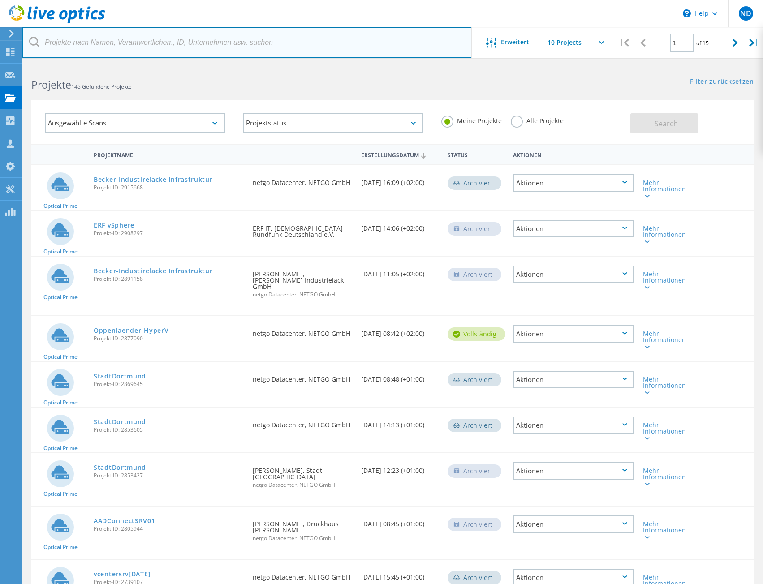
drag, startPoint x: 146, startPoint y: 30, endPoint x: 145, endPoint y: 35, distance: 5.0
click at [146, 30] on input "text" at bounding box center [247, 42] width 450 height 31
type input "3C"
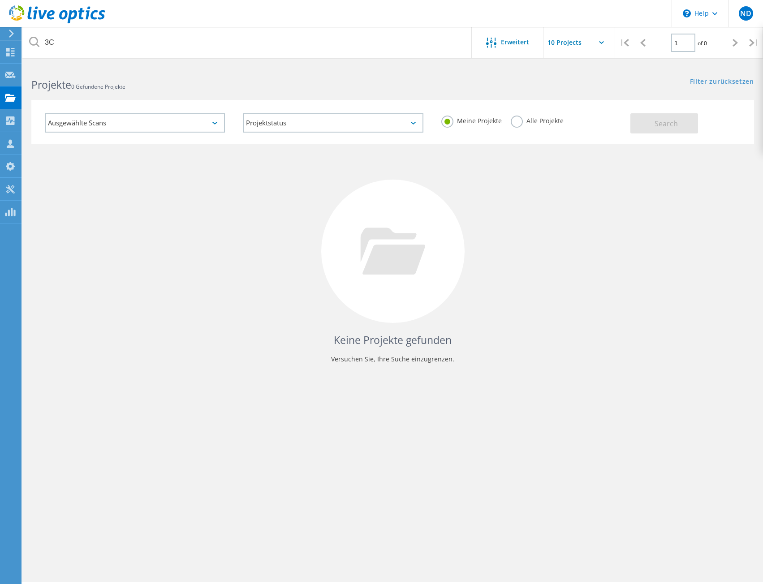
click at [111, 184] on div "Keine Projekte gefunden Versuchen Sie, Ihre Suche einzugrenzen." at bounding box center [392, 260] width 722 height 232
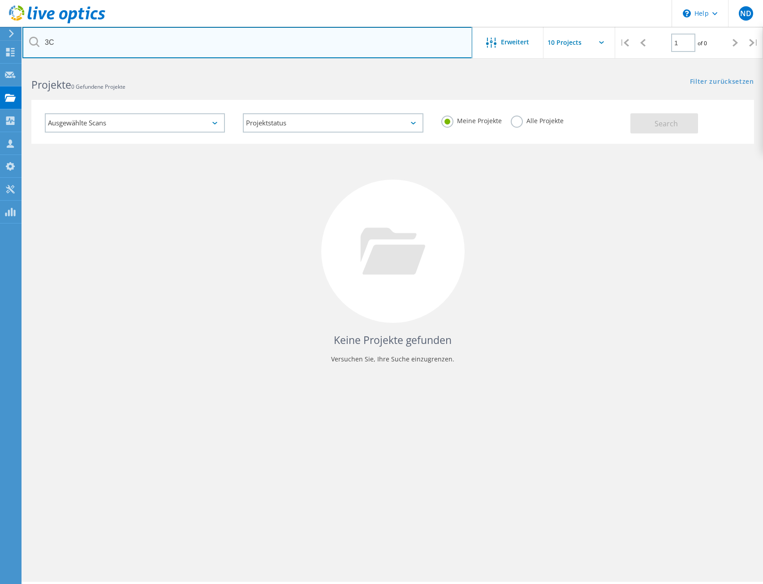
click at [108, 52] on input "3C" at bounding box center [247, 42] width 450 height 31
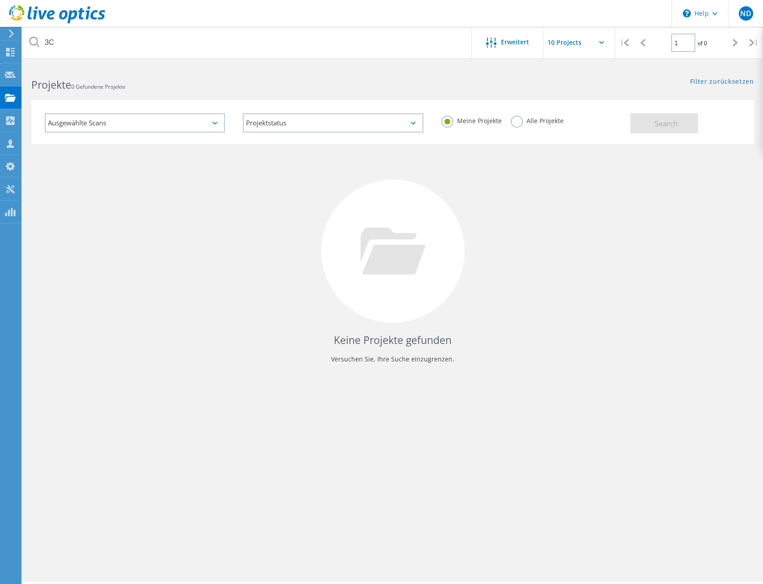
click at [158, 154] on div "Keine Projekte gefunden Versuchen Sie, Ihre Suche einzugrenzen." at bounding box center [392, 260] width 722 height 232
click at [213, 121] on div "Ausgewählte Scans" at bounding box center [135, 122] width 180 height 19
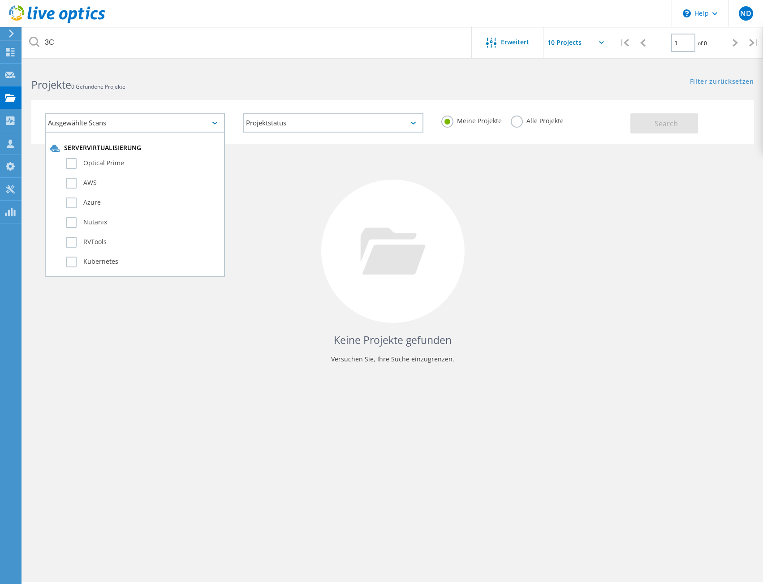
click at [531, 157] on div "Keine Projekte gefunden Versuchen Sie, Ihre Suche einzugrenzen." at bounding box center [392, 260] width 722 height 232
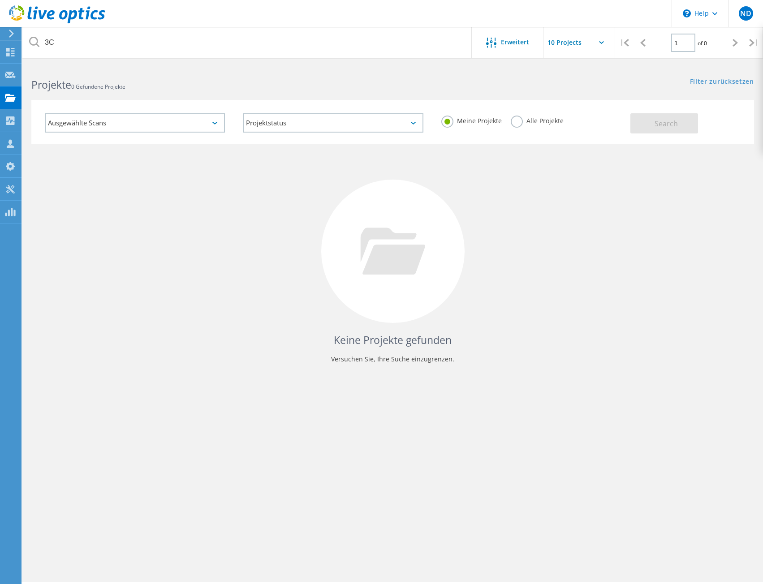
click at [529, 120] on label "Alle Projekte" at bounding box center [537, 120] width 53 height 9
click at [0, 0] on input "Alle Projekte" at bounding box center [0, 0] width 0 height 0
click at [666, 128] on span "Search" at bounding box center [665, 124] width 23 height 10
drag, startPoint x: 153, startPoint y: 228, endPoint x: 137, endPoint y: 206, distance: 27.5
click at [153, 228] on div "Keine Projekte gefunden Versuchen Sie, Ihre Suche einzugrenzen." at bounding box center [392, 260] width 722 height 232
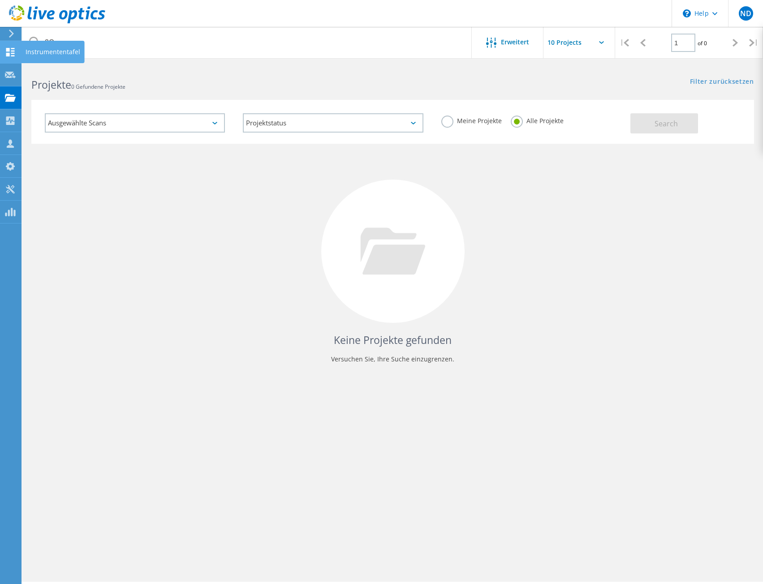
click at [6, 54] on icon at bounding box center [10, 52] width 11 height 9
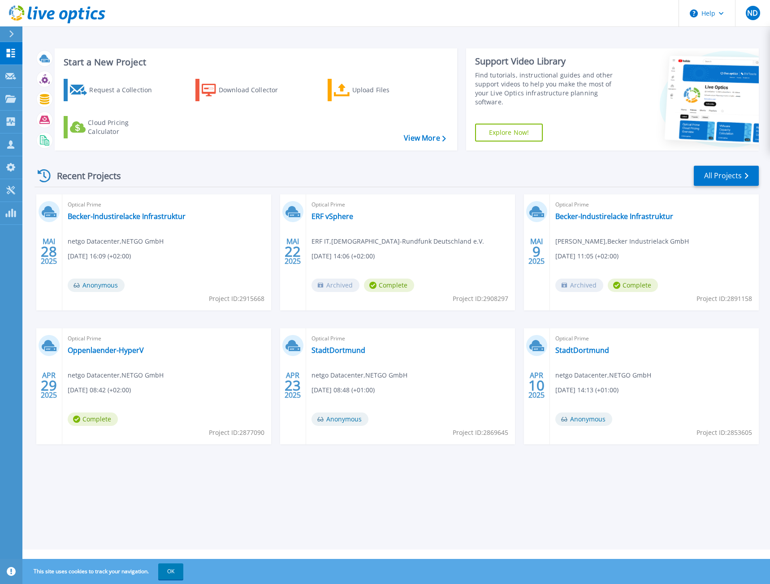
click at [412, 179] on div "Recent Projects All Projects" at bounding box center [396, 176] width 724 height 22
click at [43, 95] on p "Projects" at bounding box center [35, 99] width 24 height 23
click at [270, 132] on div "Request a Collection Download Collector Upload Files Cloud Pricing Calculator" at bounding box center [254, 109] width 396 height 74
click at [260, 93] on div "Download Collector" at bounding box center [255, 90] width 72 height 18
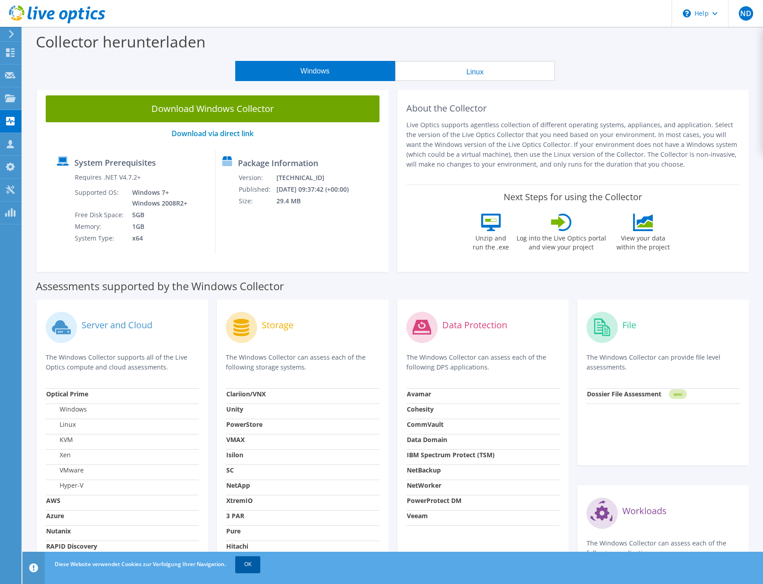
click at [243, 561] on link "OK" at bounding box center [247, 564] width 25 height 16
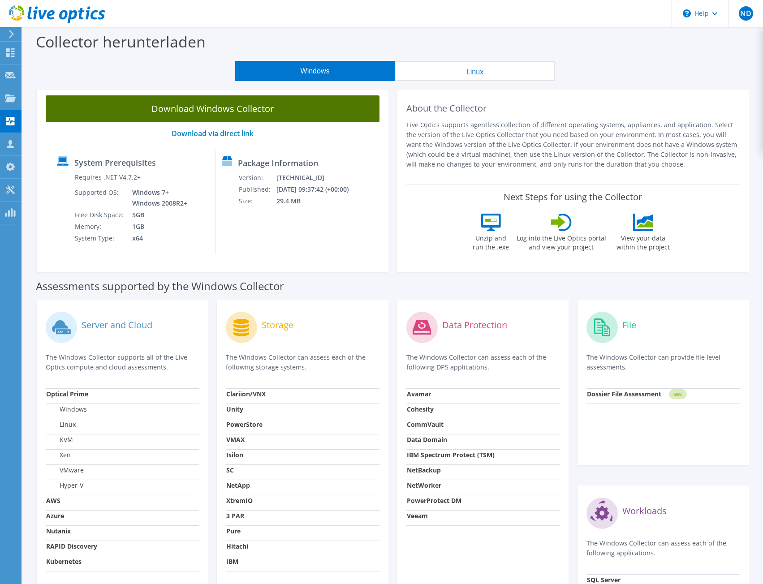
click at [295, 120] on link "Download Windows Collector" at bounding box center [213, 108] width 334 height 27
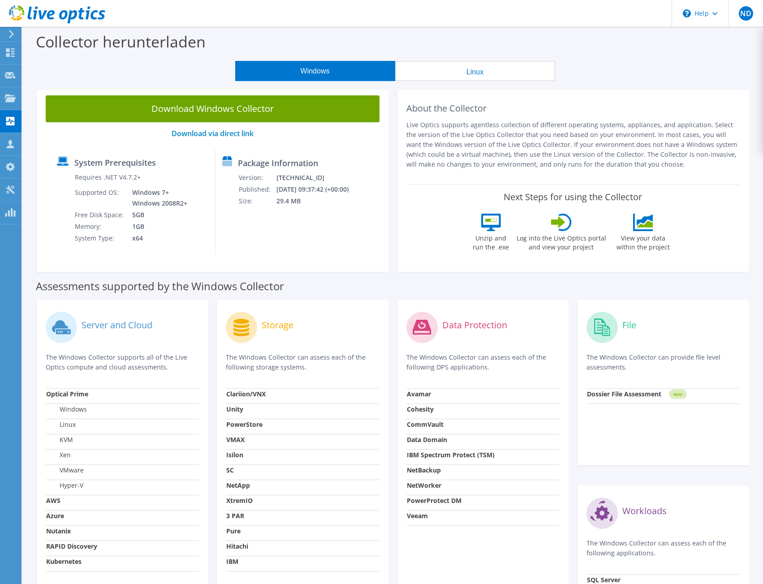
click at [722, 46] on div "Collector herunterladen" at bounding box center [392, 44] width 731 height 34
click at [462, 73] on button "Linux" at bounding box center [475, 71] width 160 height 20
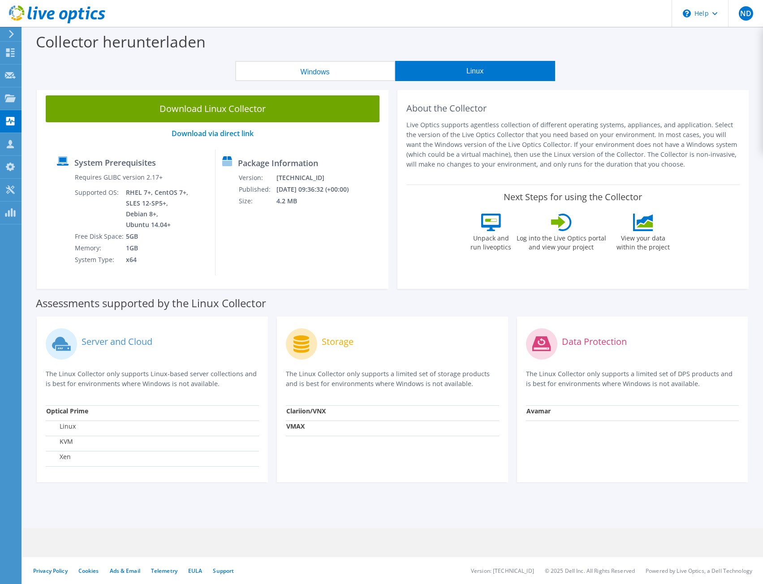
click at [331, 71] on button "Windows" at bounding box center [315, 71] width 160 height 20
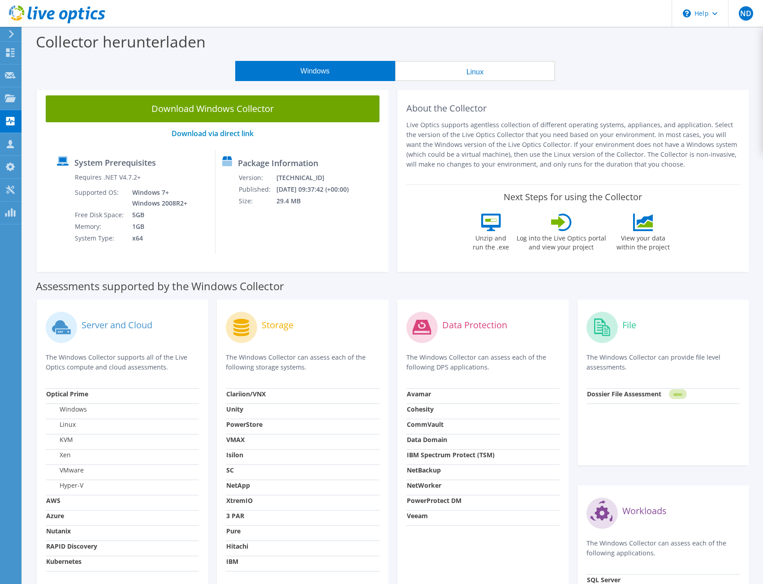
click at [637, 61] on div "Windows Linux" at bounding box center [394, 71] width 727 height 20
click at [740, 19] on div "ND" at bounding box center [745, 13] width 35 height 27
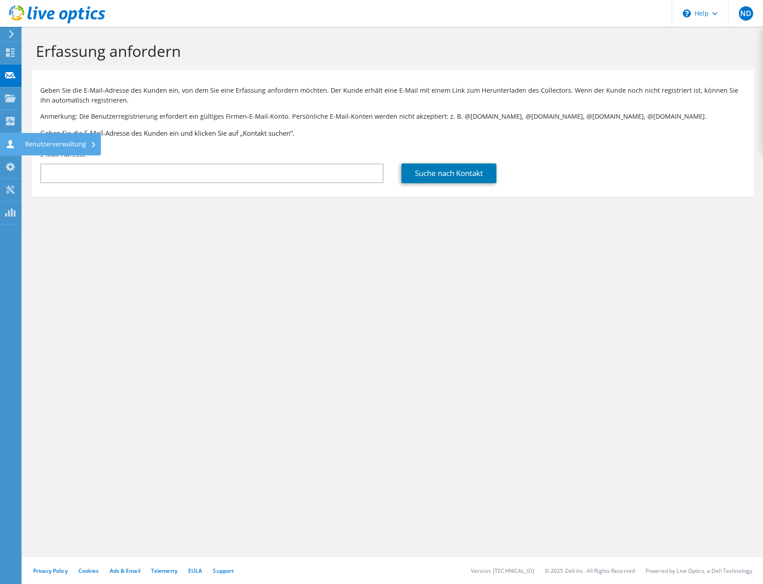
click at [67, 142] on div "Benutzerverwaltung" at bounding box center [61, 144] width 80 height 22
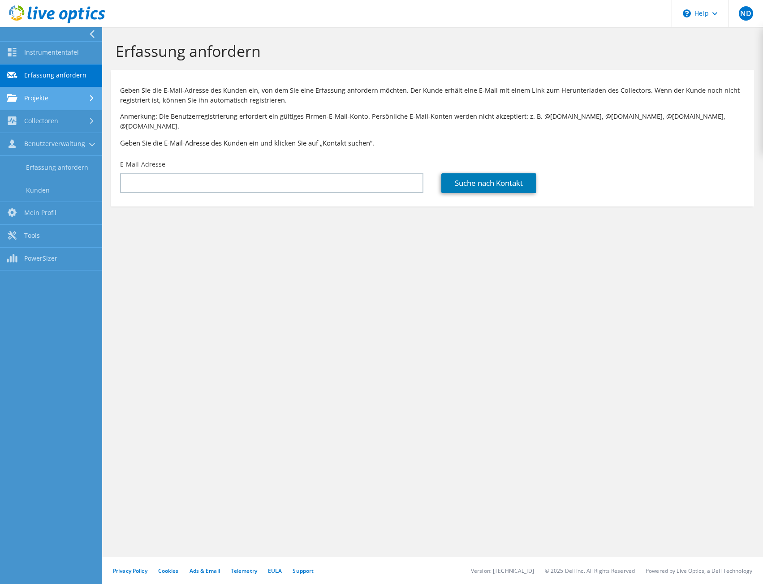
drag, startPoint x: 67, startPoint y: 94, endPoint x: 66, endPoint y: 99, distance: 5.9
click at [67, 94] on link "Projekte" at bounding box center [51, 98] width 102 height 23
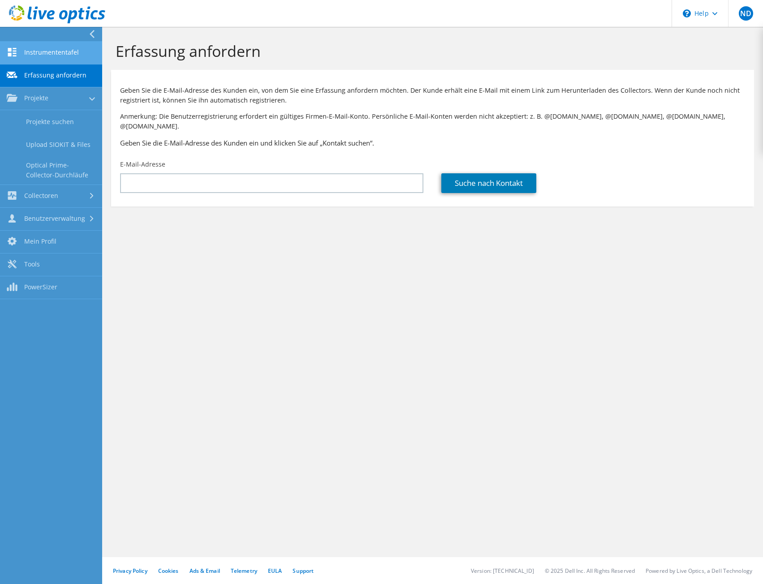
click at [72, 52] on link "Instrumententafel" at bounding box center [51, 53] width 102 height 23
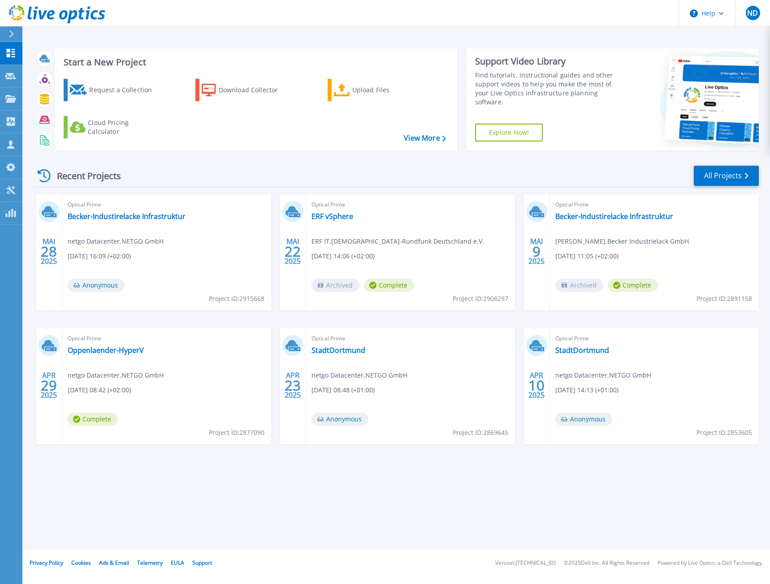
click at [421, 143] on div "Request a Collection Download Collector Upload Files Cloud Pricing Calculator" at bounding box center [254, 109] width 396 height 74
click at [422, 142] on link "View More" at bounding box center [425, 138] width 42 height 9
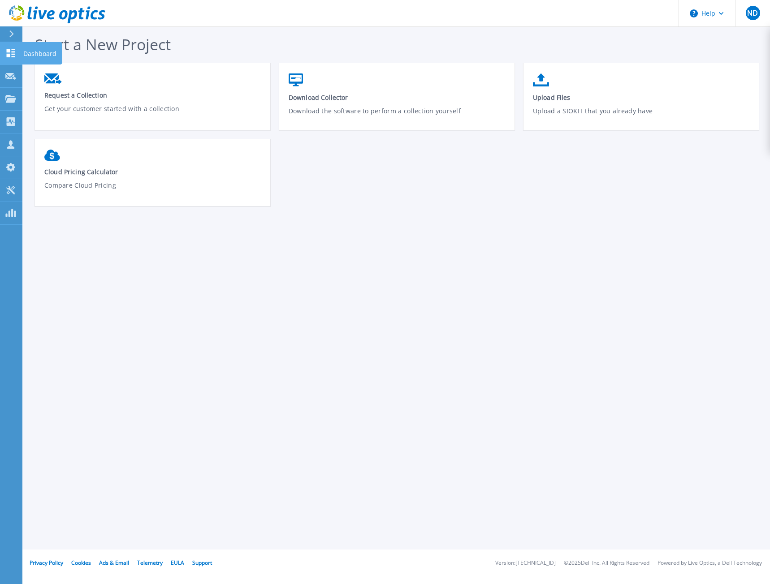
click at [22, 56] on div "Dashboard" at bounding box center [42, 53] width 40 height 22
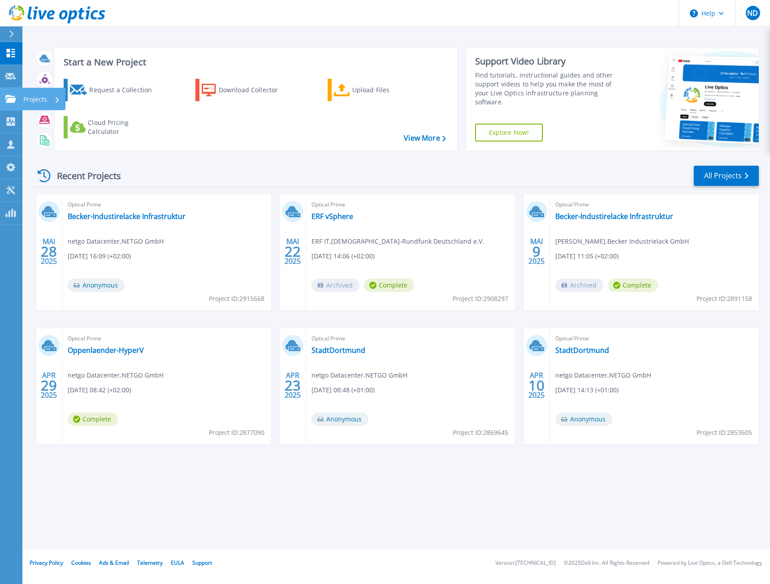
click at [37, 92] on p "Projects" at bounding box center [35, 99] width 24 height 23
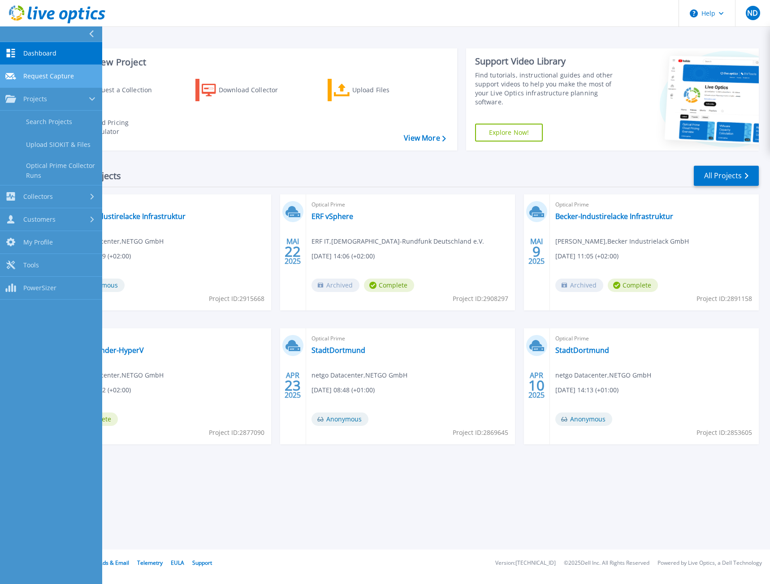
click at [68, 73] on span "Request Capture" at bounding box center [48, 76] width 51 height 8
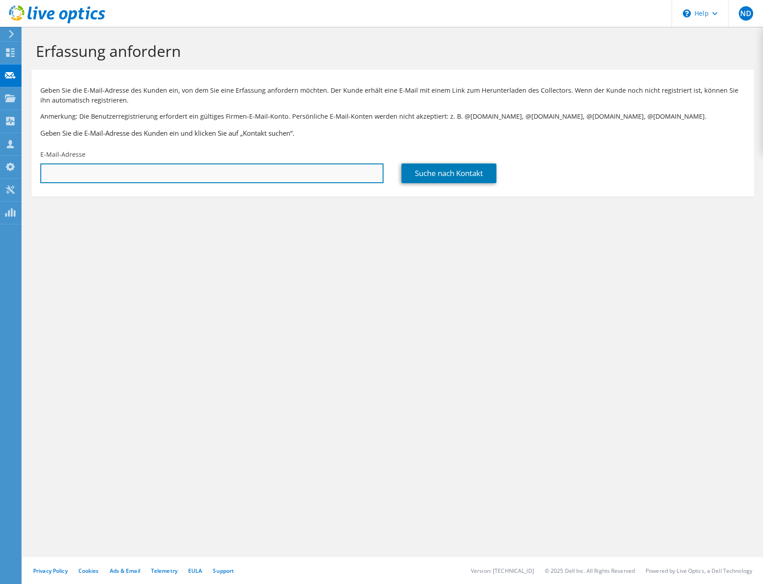
click at [102, 176] on input "text" at bounding box center [211, 173] width 343 height 20
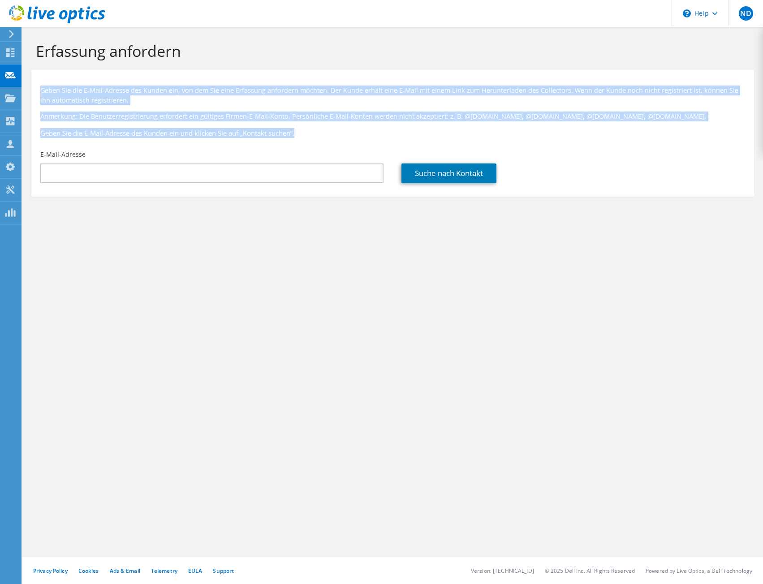
drag, startPoint x: 43, startPoint y: 88, endPoint x: 652, endPoint y: 128, distance: 610.5
click at [652, 128] on div "Geben Sie die E-Mail-Adresse des Kunden ein, von dem Sie eine Erfassung anforde…" at bounding box center [392, 109] width 722 height 71
click at [652, 128] on h3 "Geben Sie die E-Mail-Adresse des Kunden ein und klicken Sie auf „Kontakt suchen…" at bounding box center [392, 133] width 705 height 10
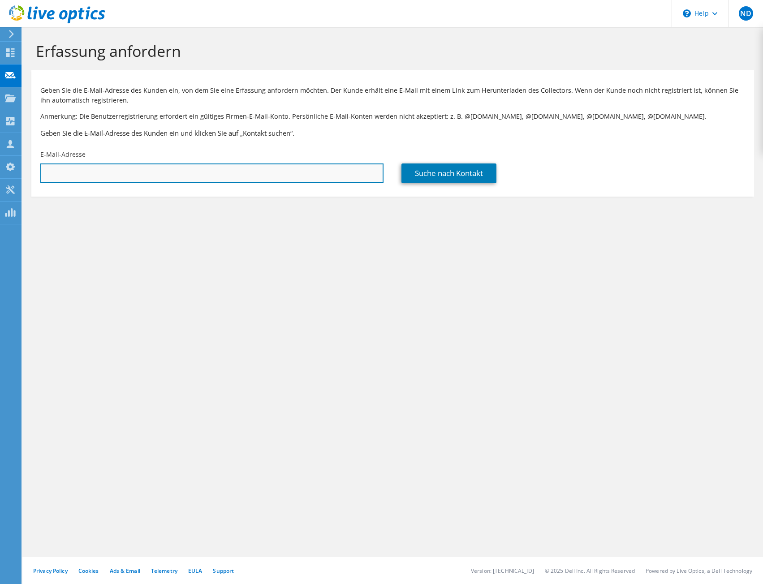
click at [232, 174] on input "text" at bounding box center [211, 173] width 343 height 20
click at [280, 176] on input "text" at bounding box center [211, 173] width 343 height 20
paste input "alexander.horsthemke@3c-gruppe.de"
type input "alexander.horsthemke@3c-gruppe.de"
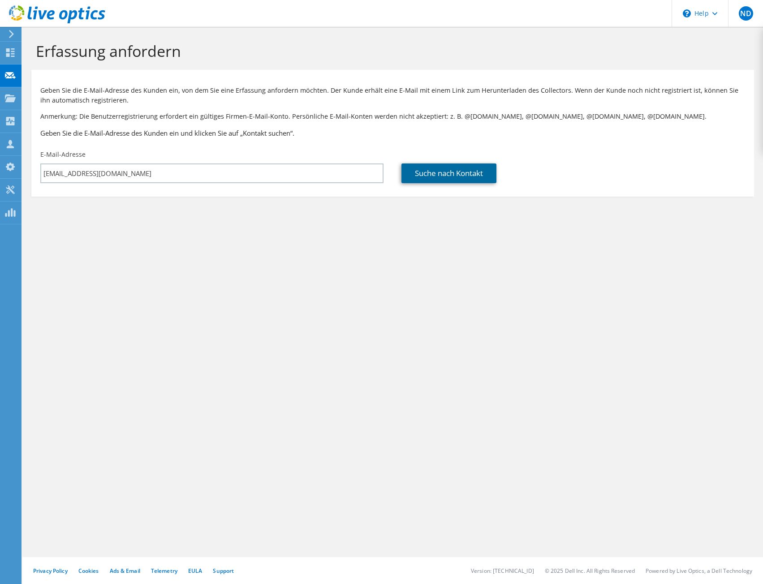
click at [437, 176] on link "Suche nach Kontakt" at bounding box center [448, 173] width 95 height 20
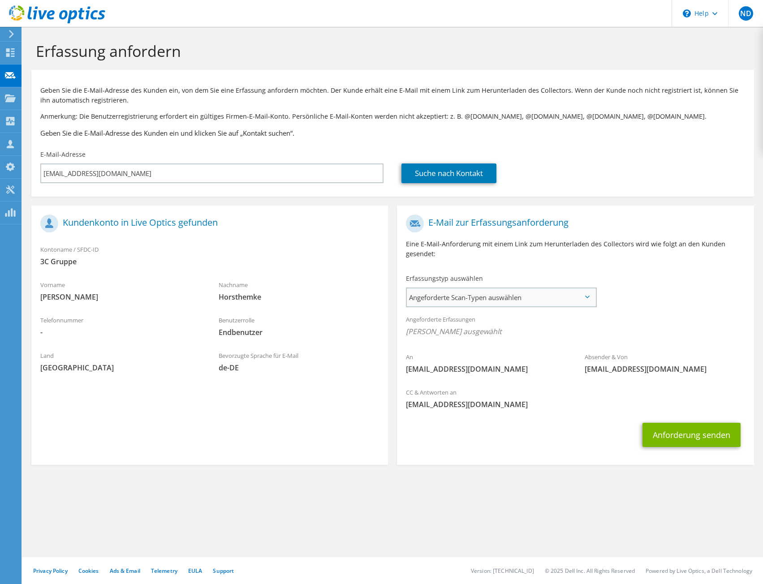
click at [499, 297] on span "Angeforderte Scan-Typen auswählen" at bounding box center [501, 297] width 188 height 18
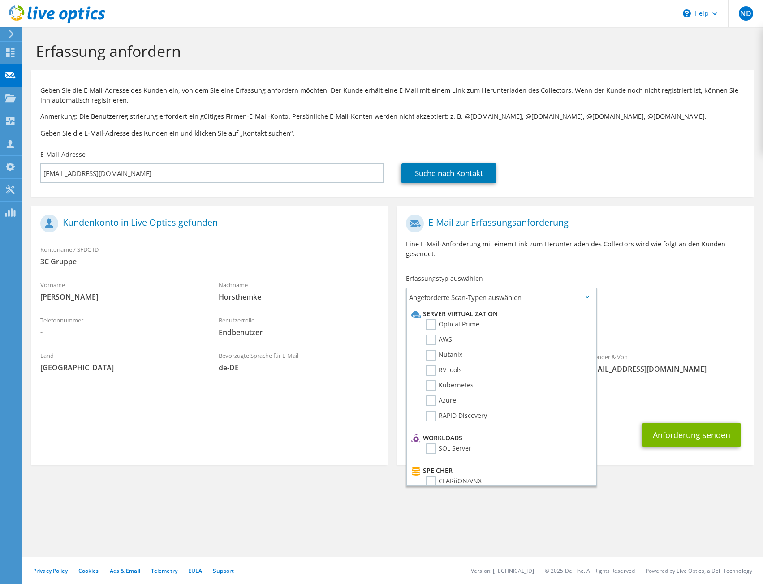
click at [307, 263] on span "3C Gruppe" at bounding box center [209, 262] width 339 height 10
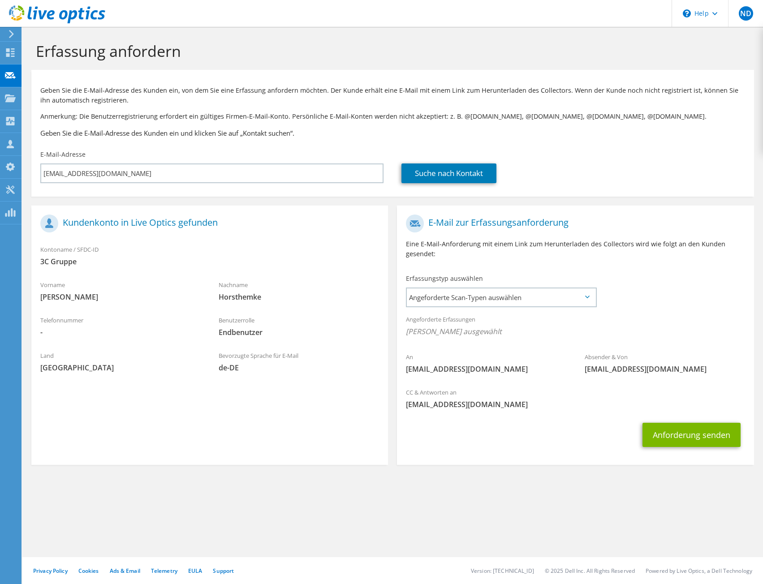
click at [577, 336] on span "[PERSON_NAME] ausgewählt" at bounding box center [575, 332] width 339 height 10
click at [573, 303] on span "Angeforderte Scan-Typen auswählen" at bounding box center [501, 297] width 188 height 18
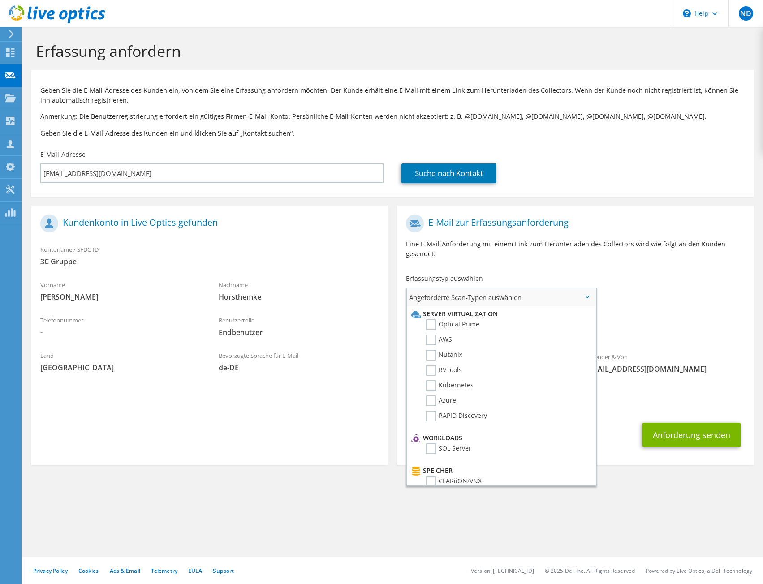
click at [578, 298] on span "Angeforderte Scan-Typen auswählen" at bounding box center [501, 297] width 188 height 18
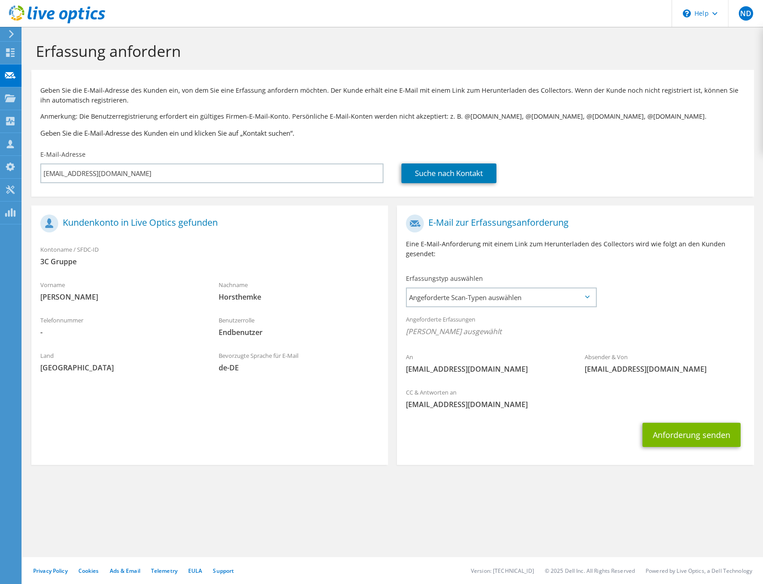
click at [627, 301] on div "An alexander.horsthemke@3c-gruppe.de Absender & Von liveoptics@liveoptics.com" at bounding box center [575, 296] width 357 height 173
drag, startPoint x: 526, startPoint y: 336, endPoint x: 417, endPoint y: 315, distance: 110.9
click at [417, 315] on div "Angeforderte Erfassungen Keine Scans ausgewählt" at bounding box center [575, 326] width 357 height 33
click at [427, 316] on div "Angeforderte Erfassungen Keine Scans ausgewählt" at bounding box center [575, 326] width 357 height 33
click at [32, 95] on div "Projekte" at bounding box center [42, 98] width 43 height 22
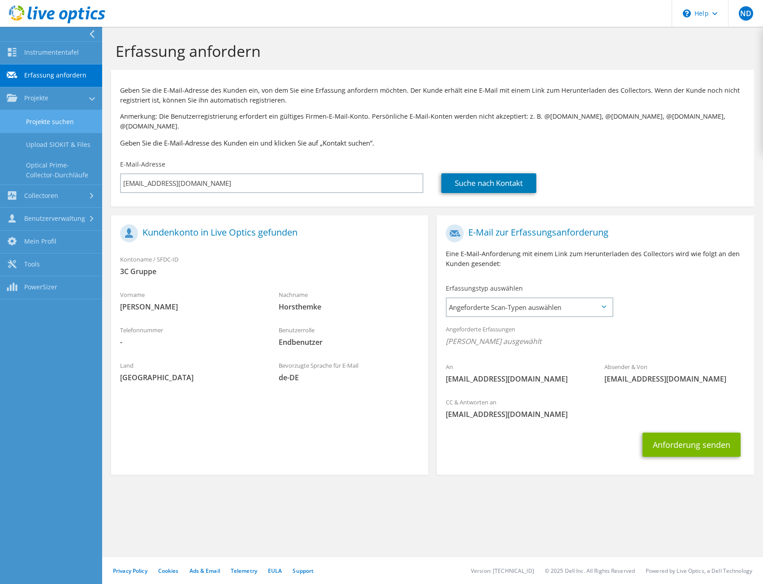
click at [44, 120] on link "Projekte suchen" at bounding box center [51, 121] width 102 height 23
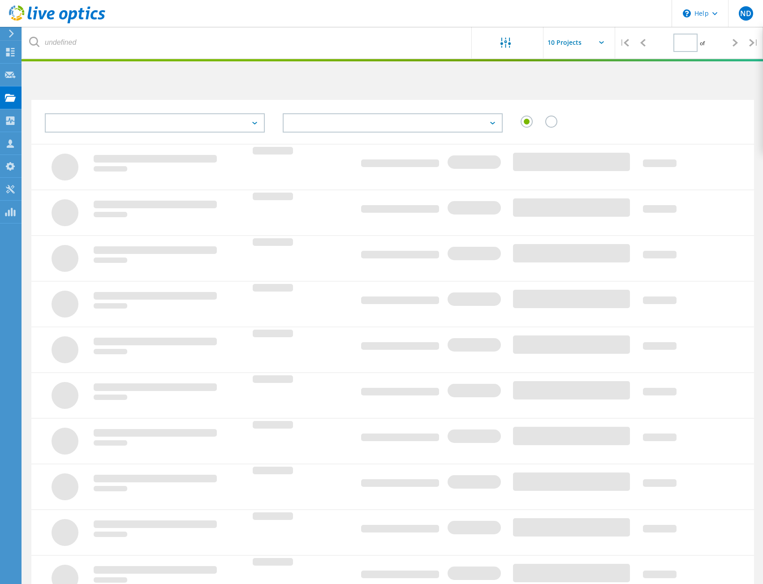
type input "1"
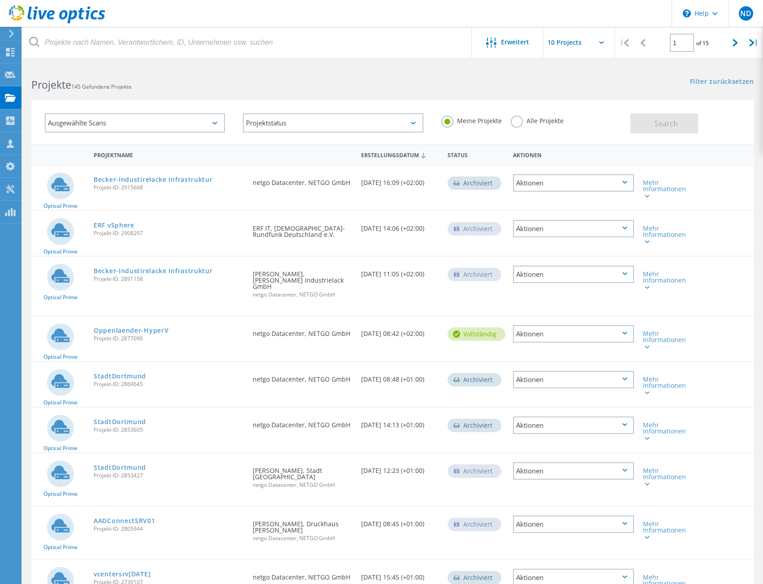
click at [601, 39] on input "text" at bounding box center [588, 42] width 90 height 31
click at [429, 75] on div "Filter zurücksetzen Filter anzeigen" at bounding box center [577, 73] width 370 height 17
click at [37, 138] on div "Customers" at bounding box center [47, 143] width 52 height 22
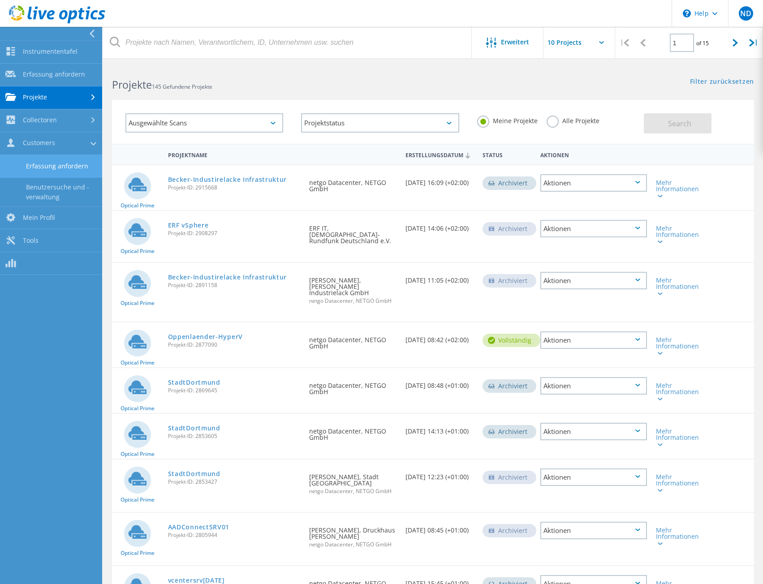
click at [77, 172] on link "Erfassung anfordern" at bounding box center [51, 166] width 102 height 23
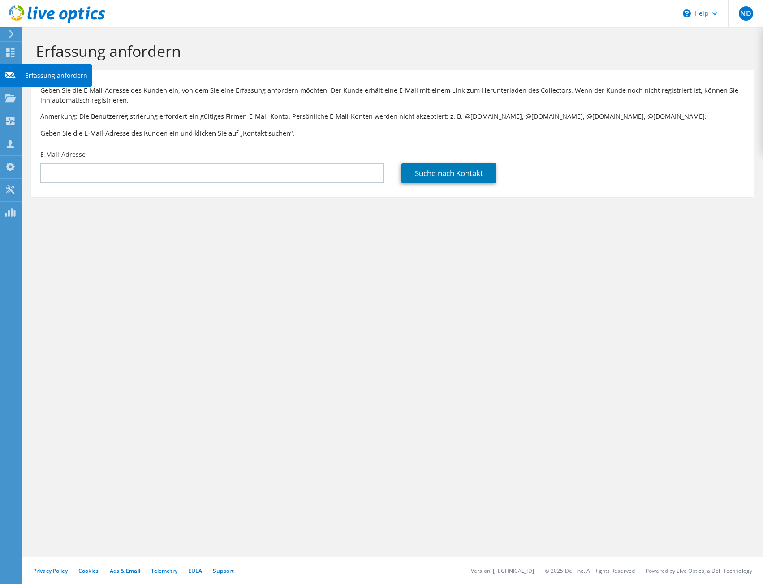
click at [12, 77] on use at bounding box center [10, 75] width 11 height 7
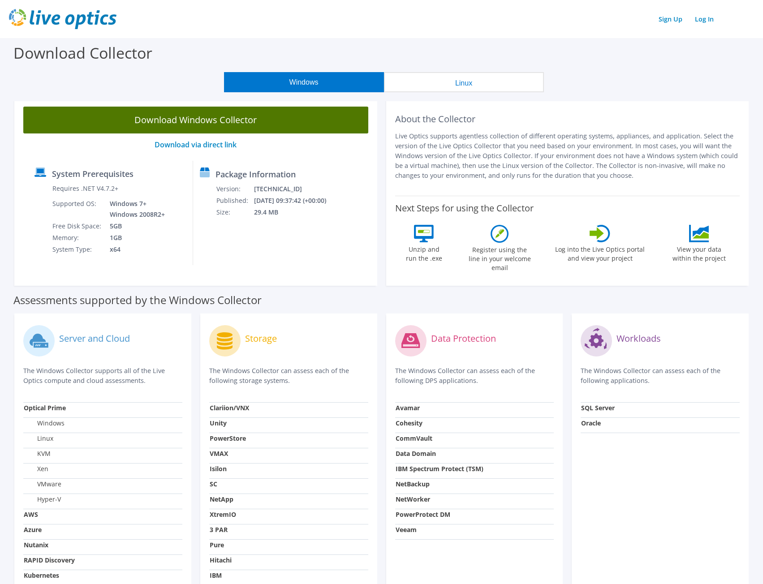
click at [182, 113] on link "Download Windows Collector" at bounding box center [195, 120] width 345 height 27
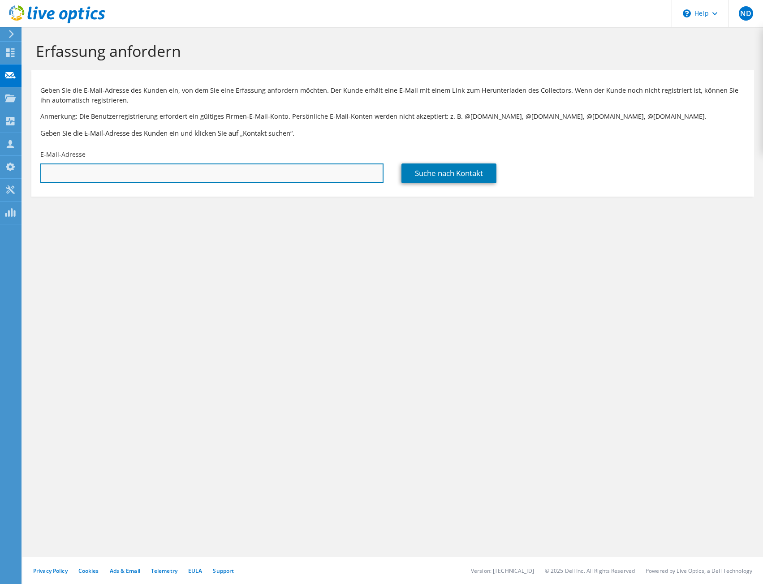
click at [260, 175] on input "text" at bounding box center [211, 173] width 343 height 20
paste input "[EMAIL_ADDRESS][DOMAIN_NAME]"
type input "[EMAIL_ADDRESS][DOMAIN_NAME]"
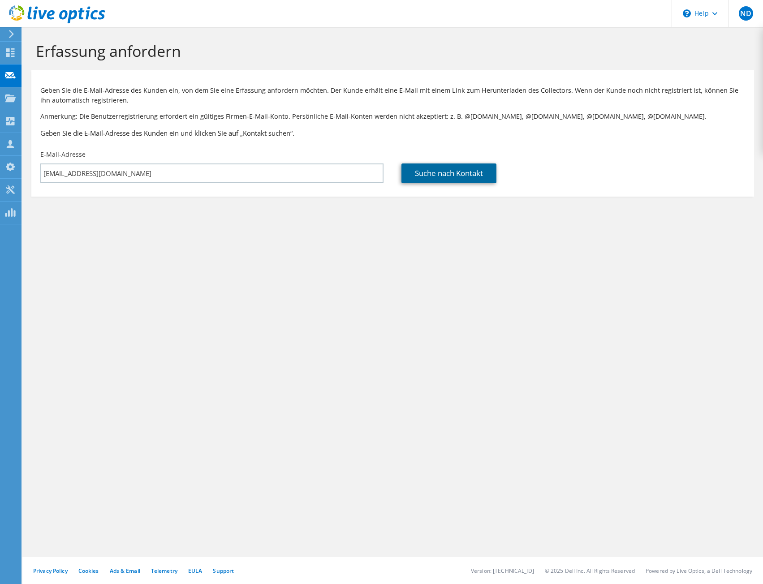
click at [476, 173] on link "Suche nach Kontakt" at bounding box center [448, 173] width 95 height 20
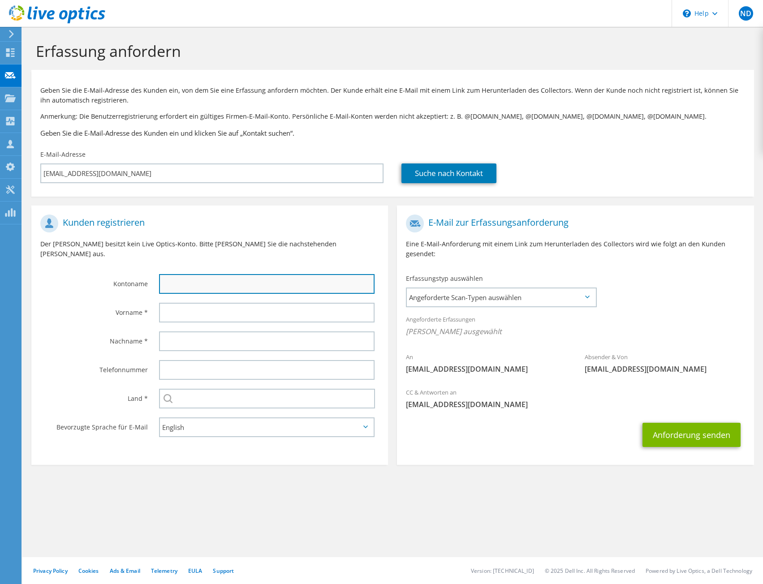
click at [183, 275] on input "text" at bounding box center [266, 284] width 215 height 20
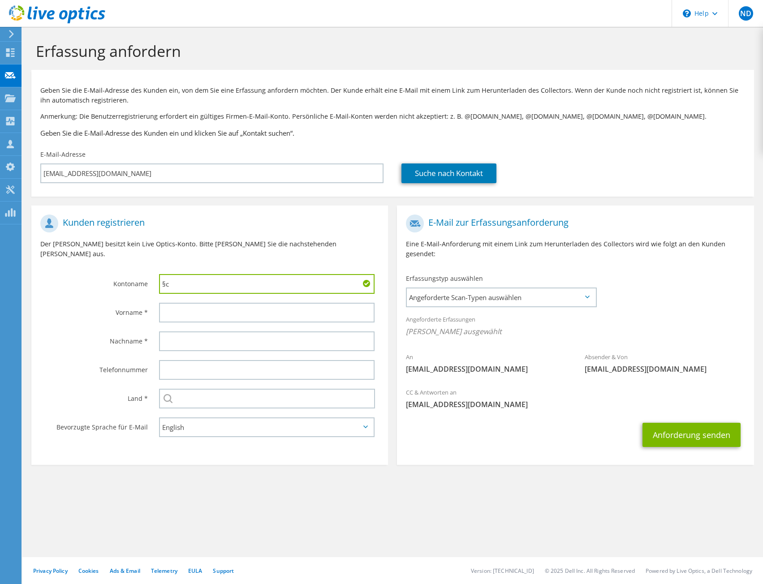
type input "§"
type input "3C"
click at [42, 144] on div "Benutzerverwaltung" at bounding box center [61, 144] width 80 height 22
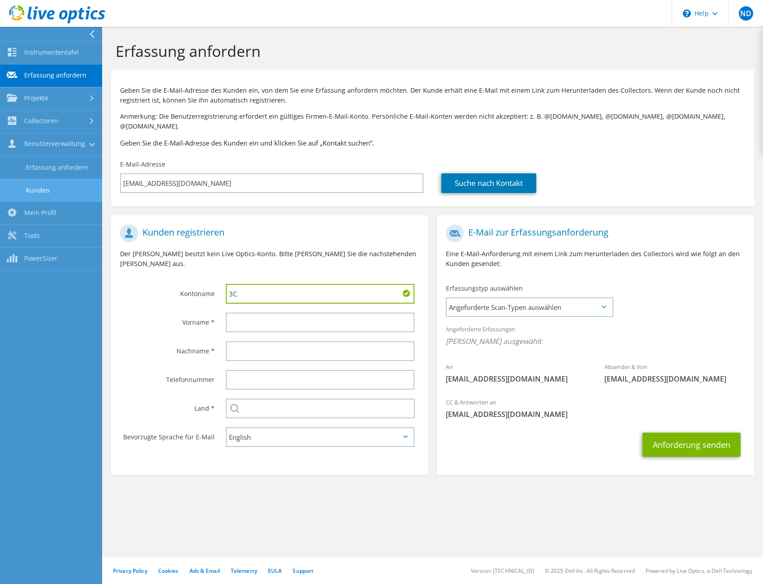
click at [47, 186] on link "Kunden" at bounding box center [51, 190] width 102 height 23
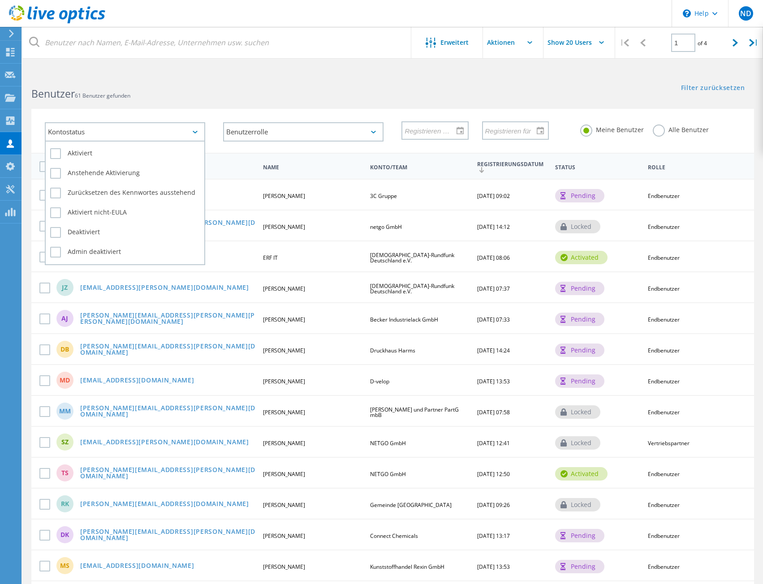
click at [151, 137] on div "Kontostatus" at bounding box center [125, 131] width 160 height 19
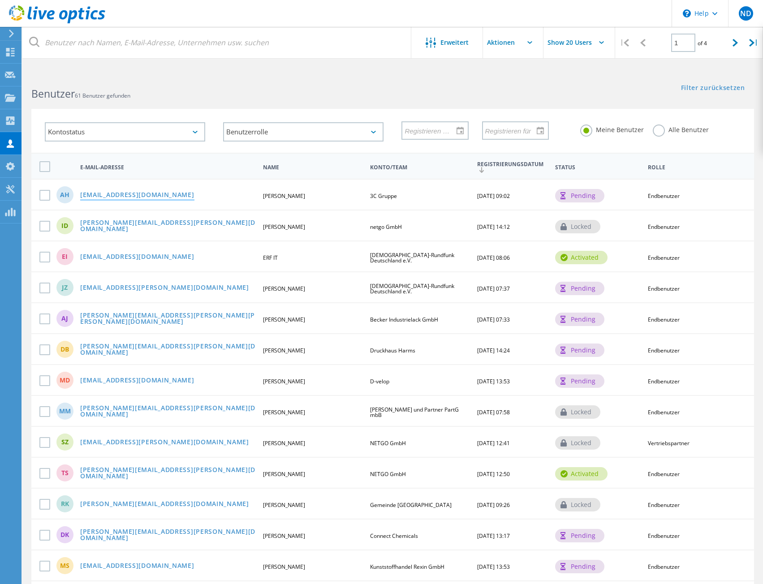
click at [160, 193] on link "alexander.horsthemke@3c-gruppe.de" at bounding box center [137, 196] width 114 height 8
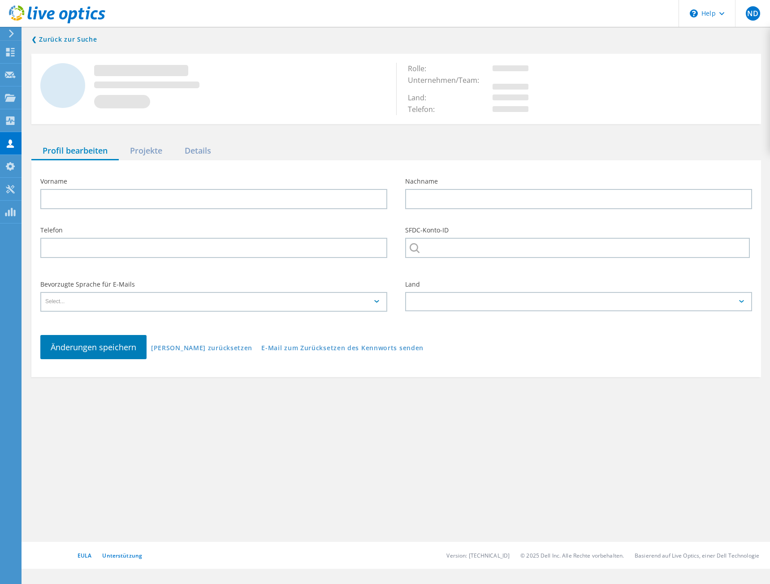
type input "[PERSON_NAME]"
type input "Horsthemke"
type input "3C Gruppe"
type input "Deutsch"
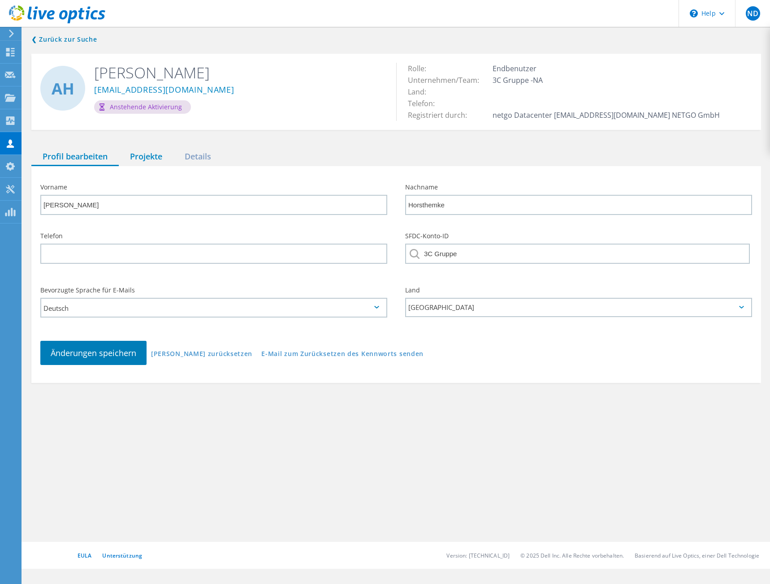
click at [151, 158] on div "Projekte" at bounding box center [146, 157] width 55 height 18
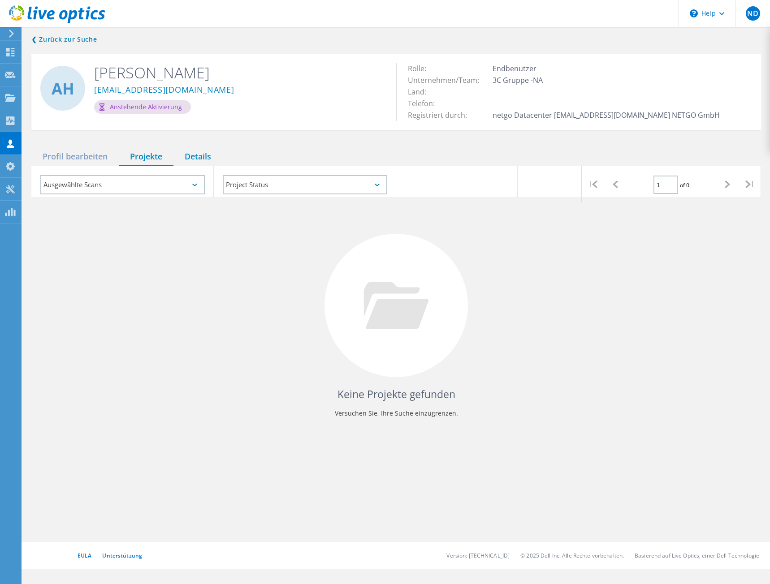
click at [204, 153] on div "Details" at bounding box center [197, 157] width 49 height 18
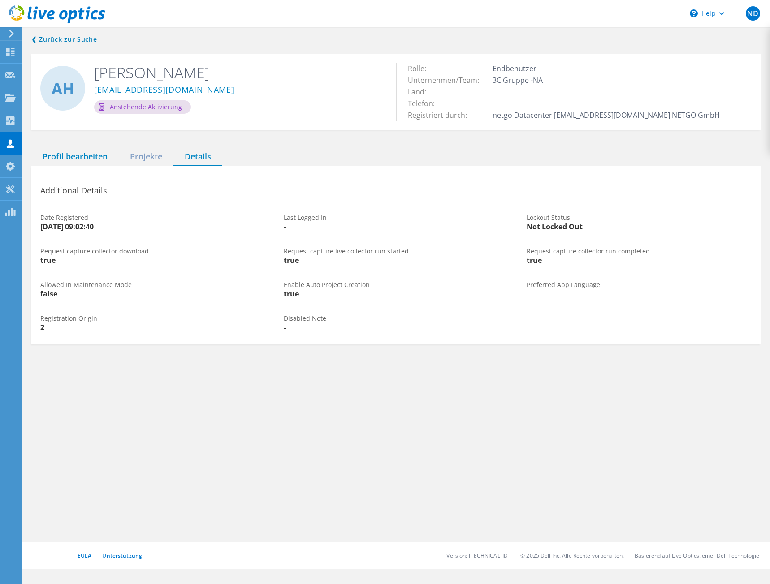
click at [85, 155] on div "Profil bearbeiten" at bounding box center [74, 157] width 87 height 18
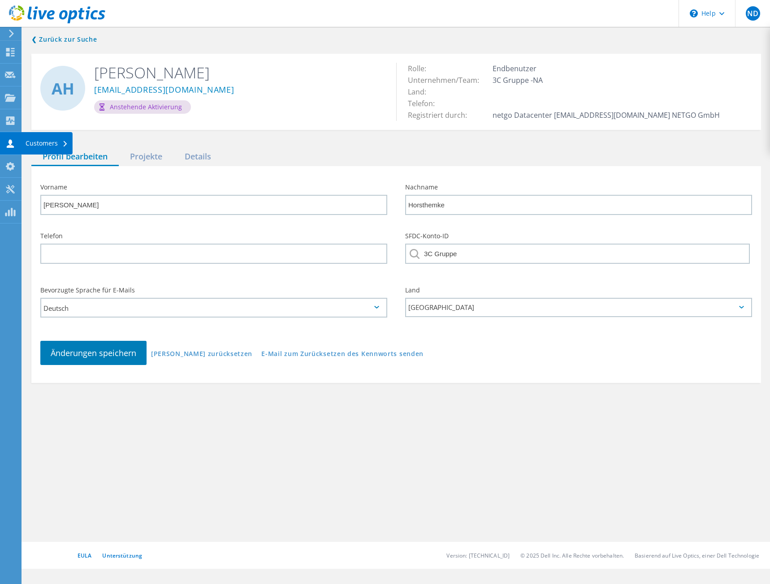
click at [61, 140] on div "Customers" at bounding box center [47, 143] width 43 height 6
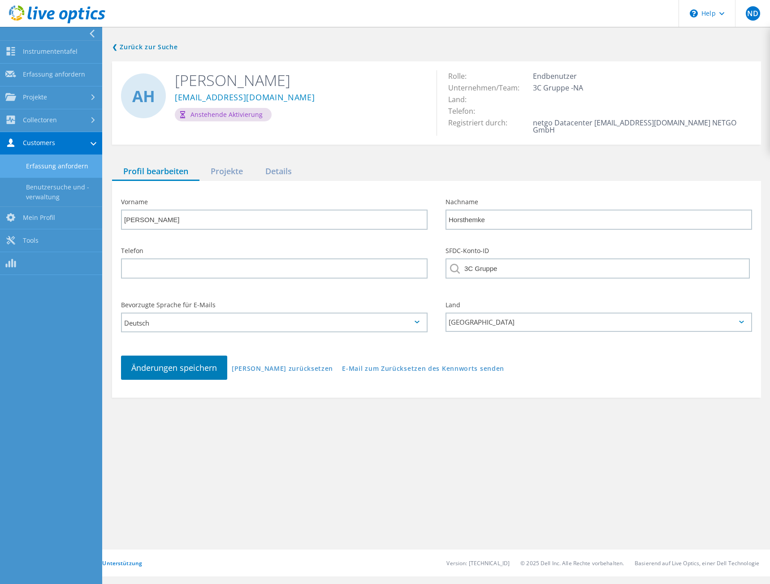
click at [56, 163] on link "Erfassung anfordern" at bounding box center [51, 166] width 102 height 23
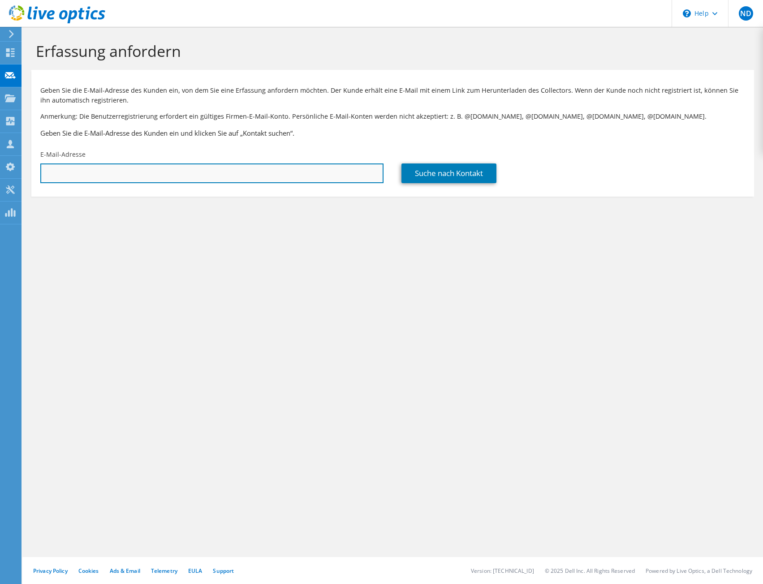
click at [332, 174] on input "text" at bounding box center [211, 173] width 343 height 20
paste input "[EMAIL_ADDRESS][DOMAIN_NAME]"
type input "[EMAIL_ADDRESS][DOMAIN_NAME]"
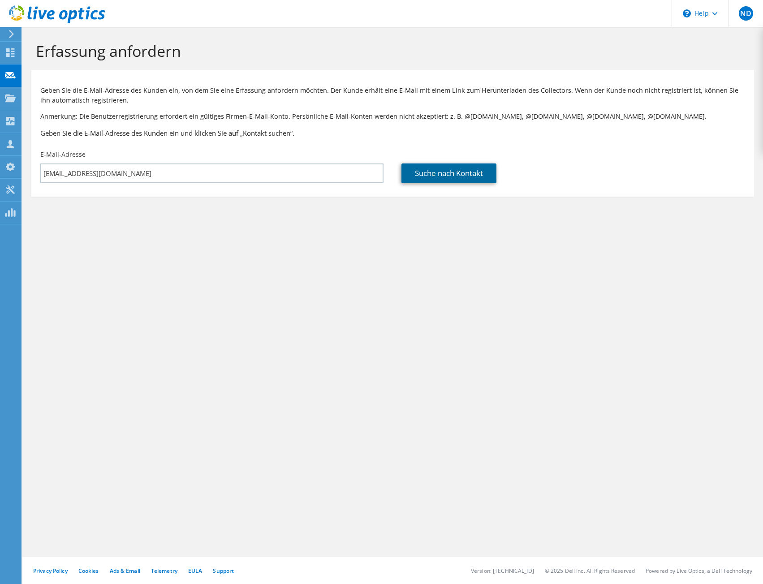
click at [449, 176] on link "Suche nach Kontakt" at bounding box center [448, 173] width 95 height 20
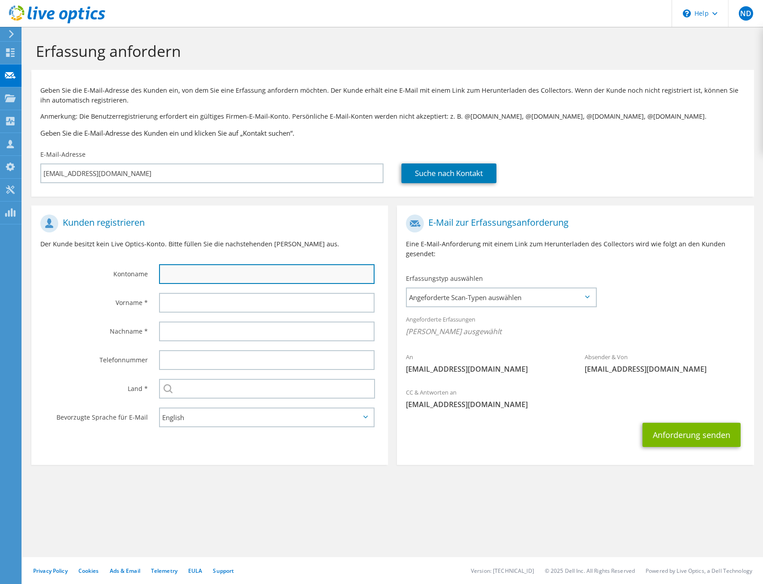
click at [337, 276] on input "text" at bounding box center [266, 274] width 215 height 20
type input "3C Gruppe"
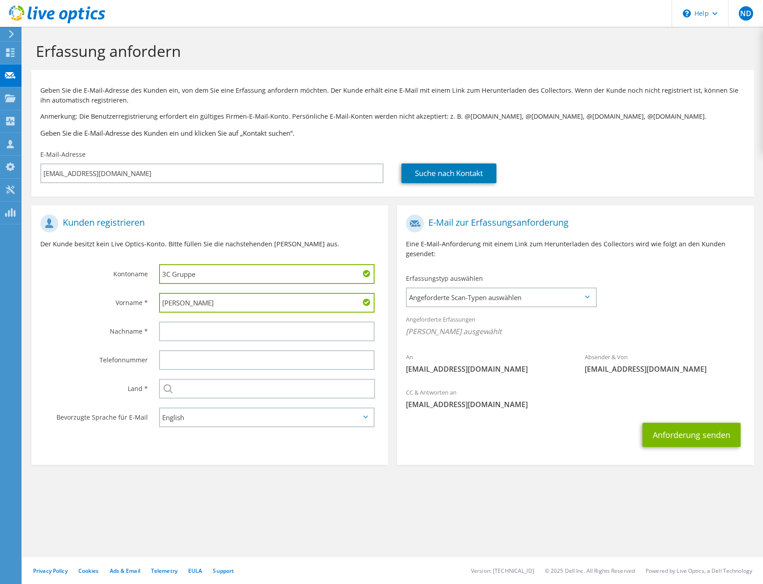
type input "Alexander"
click at [223, 330] on input "text" at bounding box center [266, 332] width 215 height 20
paste input "orsthemke"
type input "Horsthemke"
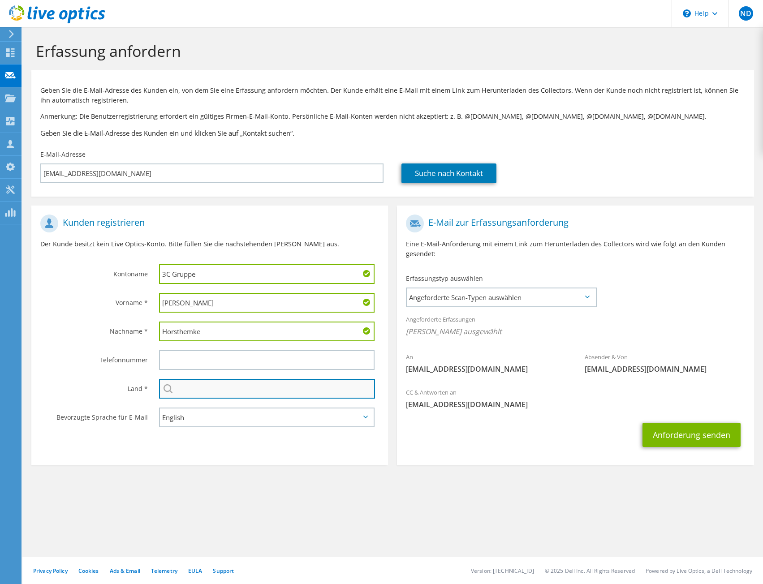
click at [232, 390] on input "text" at bounding box center [267, 389] width 216 height 20
type input "[GEOGRAPHIC_DATA]"
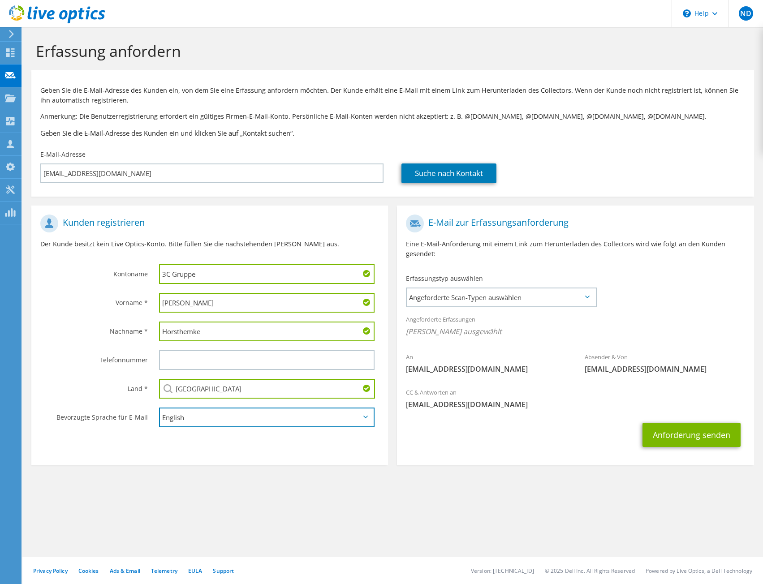
click at [242, 426] on select "English Deutsch Español Français Italiano Polski Português Русский 한국어 中文 日本語" at bounding box center [266, 418] width 215 height 20
select select "de-DE"
click at [159, 408] on select "English Deutsch Español Français Italiano Polski Português Русский 한국어 中文 日本語" at bounding box center [266, 418] width 215 height 20
click at [240, 447] on section "Kunden registrieren Der Kunde besitzt kein Live Optics-Konto. Bitte füllen Sie …" at bounding box center [209, 335] width 357 height 259
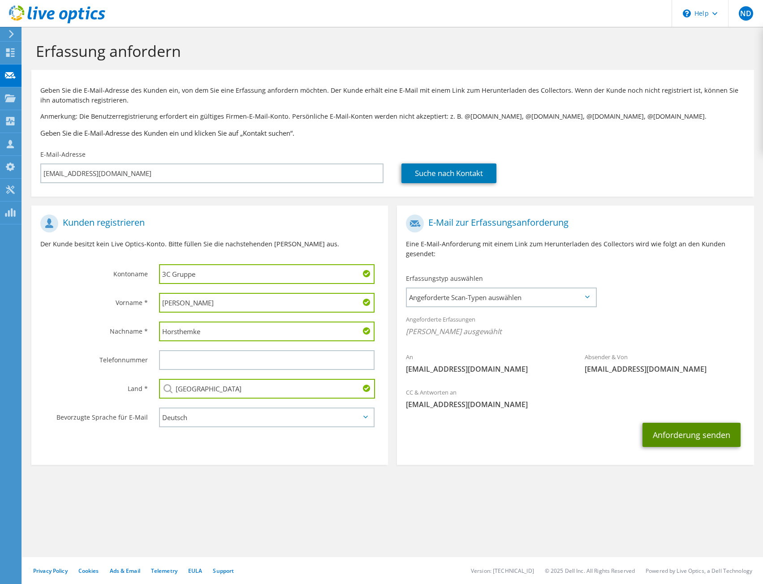
click at [676, 432] on button "Anforderung senden" at bounding box center [691, 435] width 98 height 24
